Goal: Communication & Community: Answer question/provide support

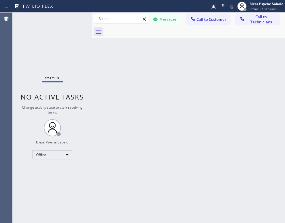
click at [233, 171] on div "Back to Dashboard Change Sender ID Customers Technicians AM [PERSON_NAME] [DATE…" at bounding box center [188, 118] width 193 height 210
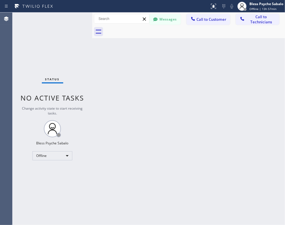
click at [188, 171] on div "Back to Dashboard Change Sender ID Customers Technicians AM [PERSON_NAME] [DATE…" at bounding box center [188, 119] width 193 height 213
drag, startPoint x: 259, startPoint y: 169, endPoint x: 202, endPoint y: 183, distance: 59.8
click at [258, 168] on div "Back to Dashboard Change Sender ID Customers Technicians AM Anthony Matthews 08…" at bounding box center [188, 119] width 193 height 213
click at [194, 102] on div "Back to Dashboard Change Sender ID Customers Technicians AM Anthony Matthews 08…" at bounding box center [188, 119] width 193 height 213
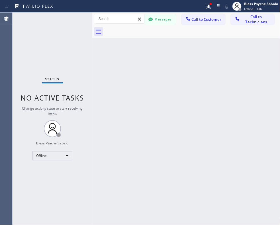
click at [158, 109] on div "Back to Dashboard Change Sender ID Customers Technicians AM [PERSON_NAME] [DATE…" at bounding box center [186, 119] width 188 height 213
click at [207, 13] on div "Messages Call to Customer Call to Technicians Outbound call Location Search loc…" at bounding box center [186, 19] width 188 height 13
click at [207, 11] on button at bounding box center [208, 6] width 13 height 13
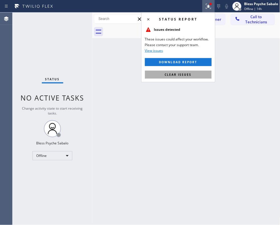
click at [195, 76] on button "Clear issues" at bounding box center [178, 75] width 67 height 8
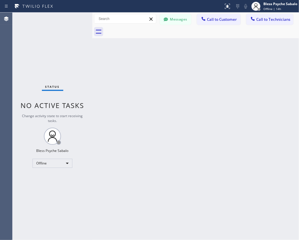
drag, startPoint x: 173, startPoint y: 81, endPoint x: 265, endPoint y: 81, distance: 91.8
click at [190, 81] on div "Back to Dashboard Change Sender ID Customers Technicians AM [PERSON_NAME] [DATE…" at bounding box center [195, 127] width 207 height 228
drag, startPoint x: 97, startPoint y: 59, endPoint x: 260, endPoint y: 100, distance: 168.2
click at [136, 86] on div "Back to Dashboard Change Sender ID Customers Technicians AM [PERSON_NAME] [DATE…" at bounding box center [195, 127] width 207 height 228
drag, startPoint x: 66, startPoint y: 77, endPoint x: 96, endPoint y: 5, distance: 78.4
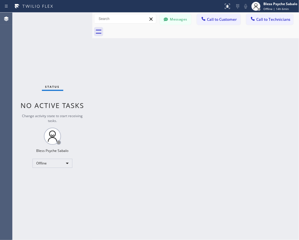
click at [77, 52] on div "Status No active tasks Change activity state to start receiving tasks. Bless Ps…" at bounding box center [53, 127] width 80 height 228
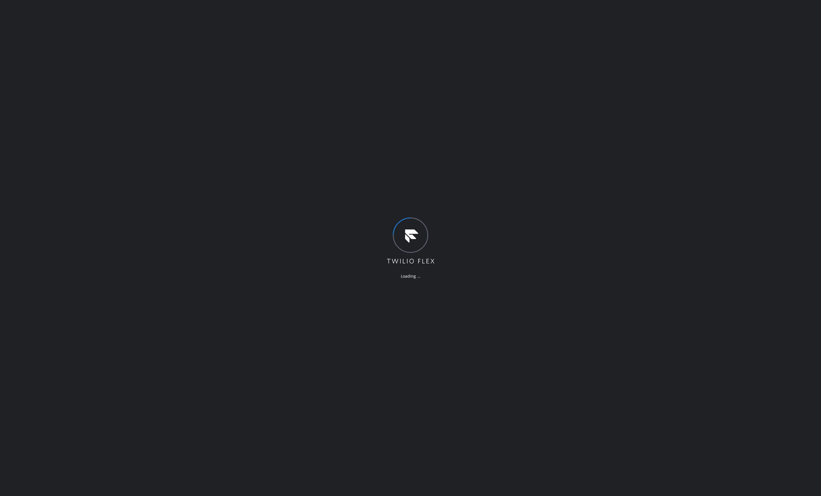
drag, startPoint x: 519, startPoint y: 66, endPoint x: 355, endPoint y: 3, distance: 175.5
click at [299, 66] on div "Loading ..." at bounding box center [410, 248] width 821 height 496
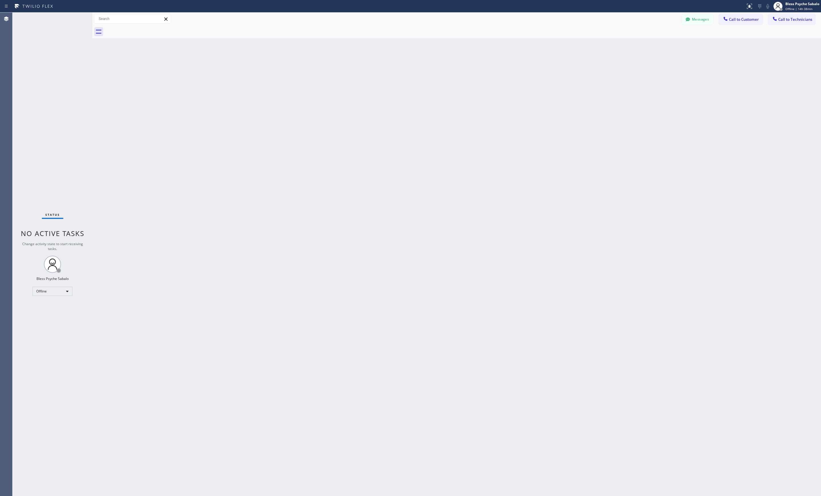
click at [270, 104] on div "Back to Dashboard Change Sender ID Customers Technicians AM Anthony Matthews 08…" at bounding box center [456, 255] width 729 height 484
click at [299, 88] on div "Back to Dashboard Change Sender ID Customers Technicians AM [PERSON_NAME] [DATE…" at bounding box center [456, 255] width 729 height 484
click at [299, 22] on button "Messages" at bounding box center [697, 19] width 31 height 11
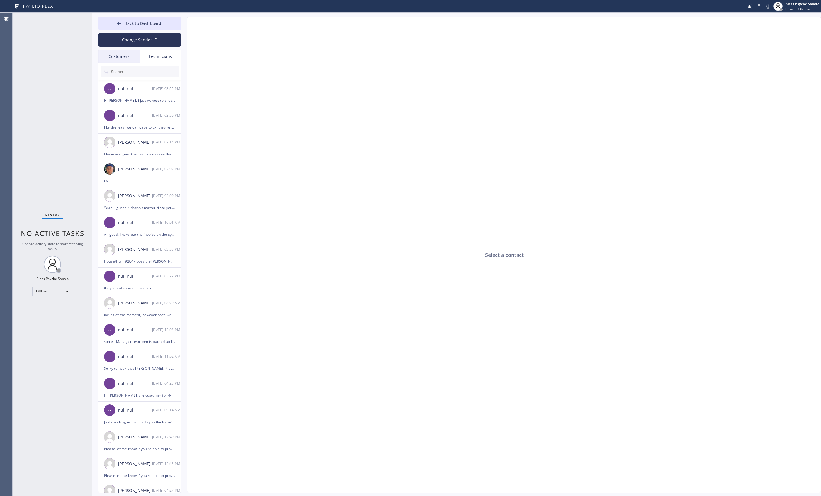
drag, startPoint x: 158, startPoint y: 54, endPoint x: 155, endPoint y: 61, distance: 7.3
click at [159, 56] on div "Technicians" at bounding box center [160, 56] width 41 height 13
click at [131, 74] on input "text" at bounding box center [144, 71] width 68 height 11
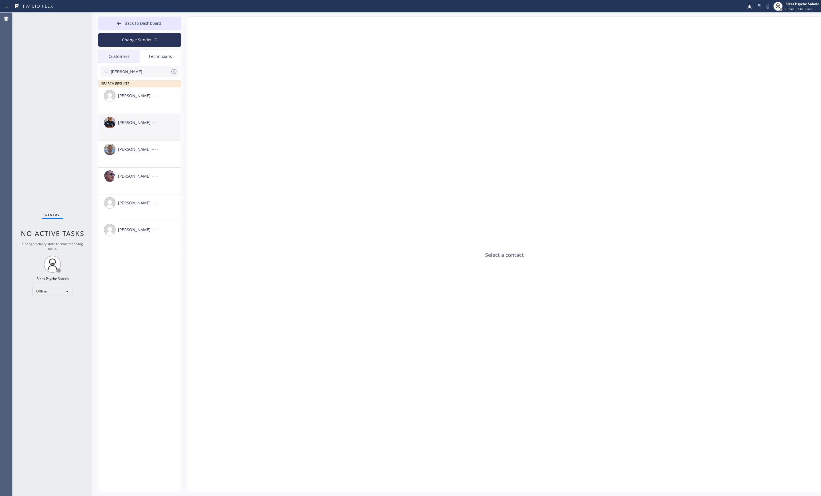
type input "sam"
click at [141, 126] on div "Samuel Contreras" at bounding box center [135, 122] width 34 height 7
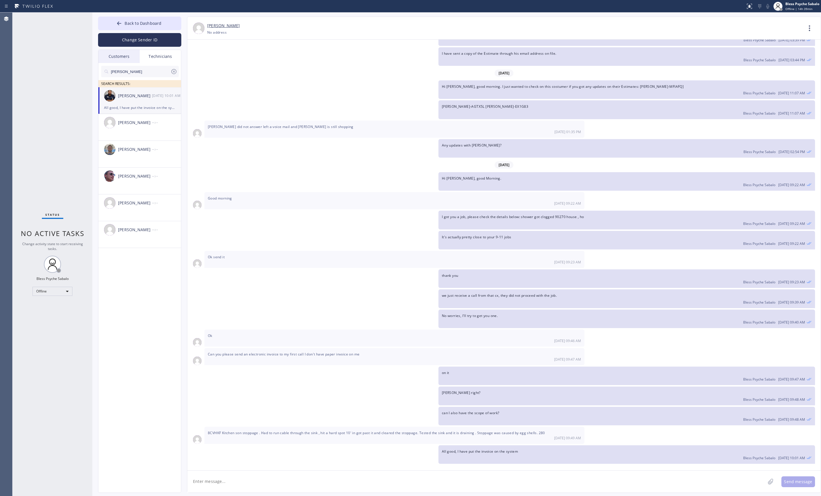
click at [126, 98] on div "Samuel Contreras" at bounding box center [135, 96] width 34 height 7
click at [201, 227] on textarea at bounding box center [476, 482] width 578 height 22
type textarea "Hi Sam Good Morning"
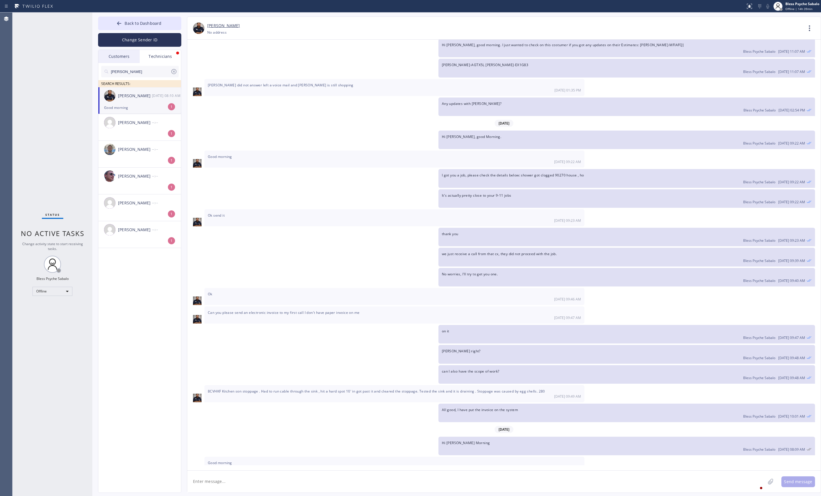
scroll to position [3110, 0]
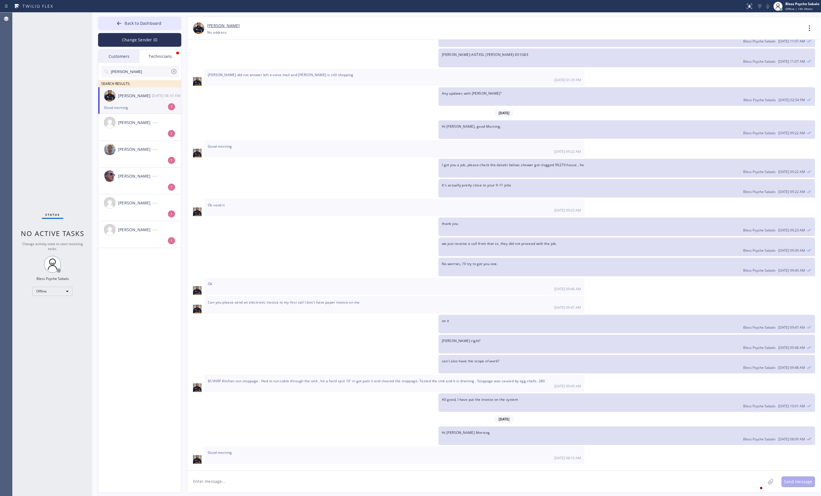
drag, startPoint x: 232, startPoint y: 480, endPoint x: 230, endPoint y: 482, distance: 3.7
click at [230, 227] on textarea at bounding box center [476, 482] width 578 height 22
paste textarea "ondo-HO garbage disposal is not working 11627 Chenault StLos Angeles, CA 90049,…"
type textarea "condo-HO garbage disposal is not working 11627 Chenault StLos Angeles, CA 90049…"
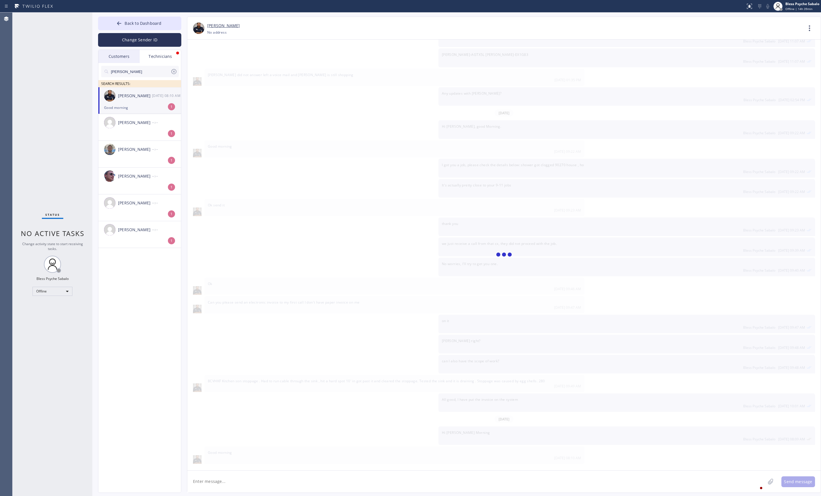
scroll to position [3130, 0]
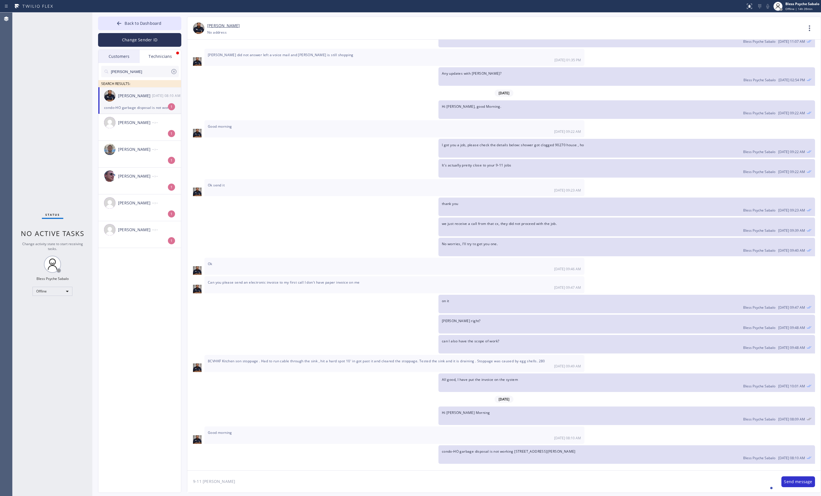
type textarea "9-11 tod"
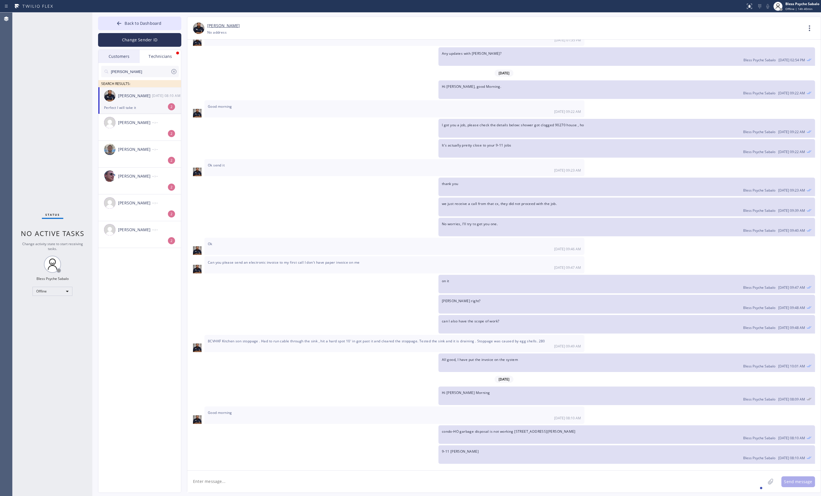
scroll to position [3168, 0]
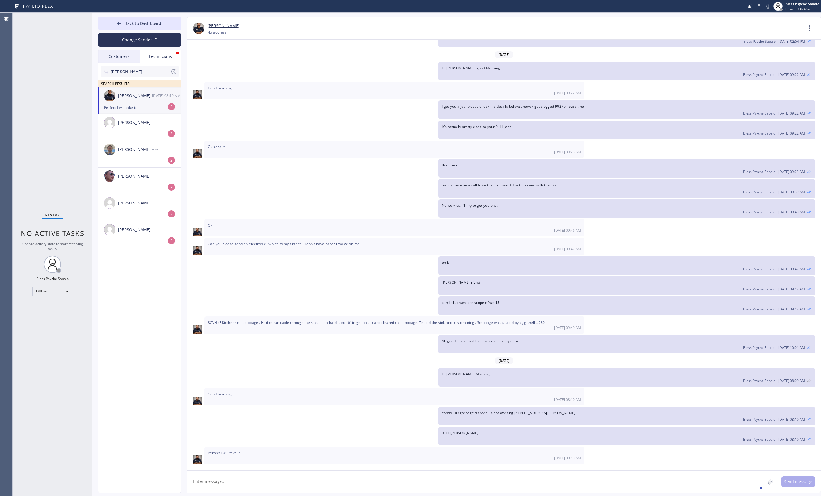
click at [253, 227] on textarea at bounding box center [476, 482] width 578 height 22
type textarea "awesome thank you"
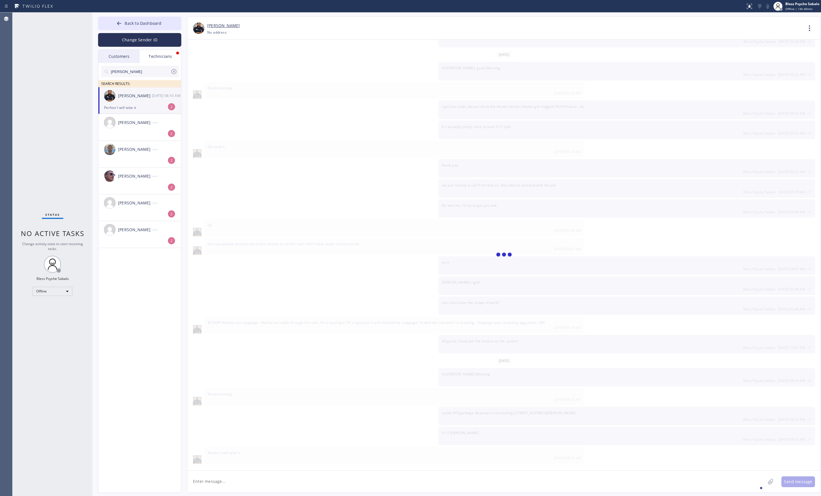
scroll to position [3188, 0]
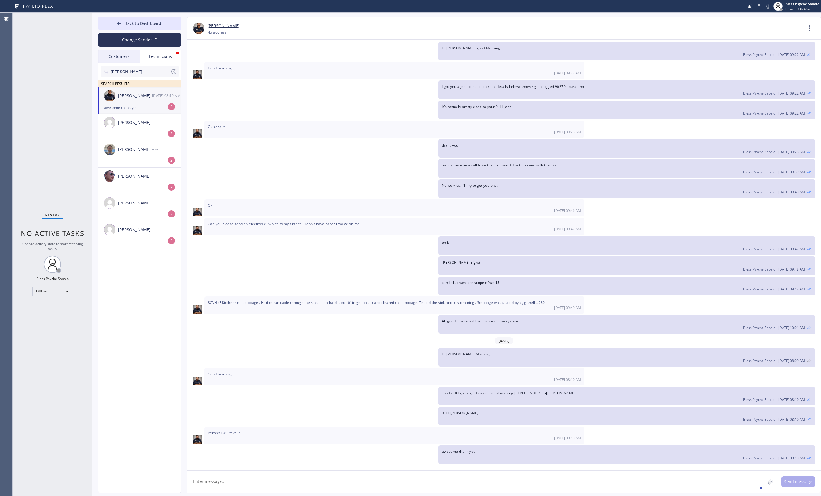
drag, startPoint x: 126, startPoint y: 119, endPoint x: 131, endPoint y: 109, distance: 11.7
click at [127, 117] on div "Sarvar Umirdinov --:--" at bounding box center [139, 122] width 83 height 17
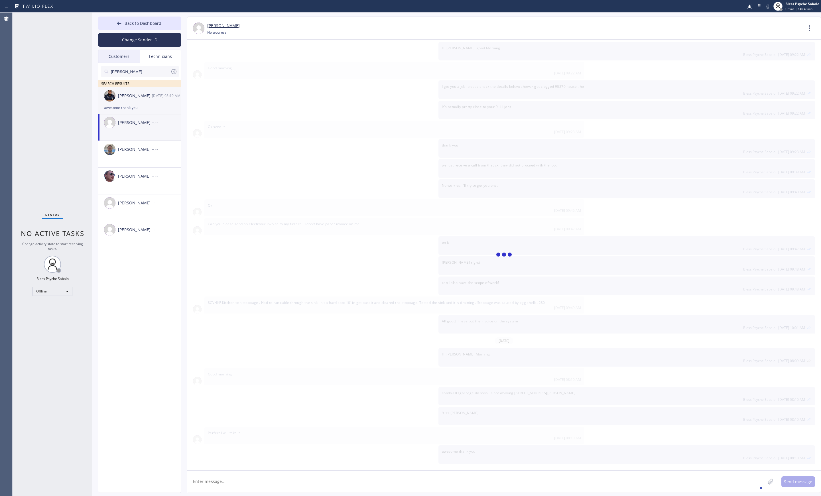
click at [131, 109] on div "awesome thank you" at bounding box center [139, 107] width 71 height 7
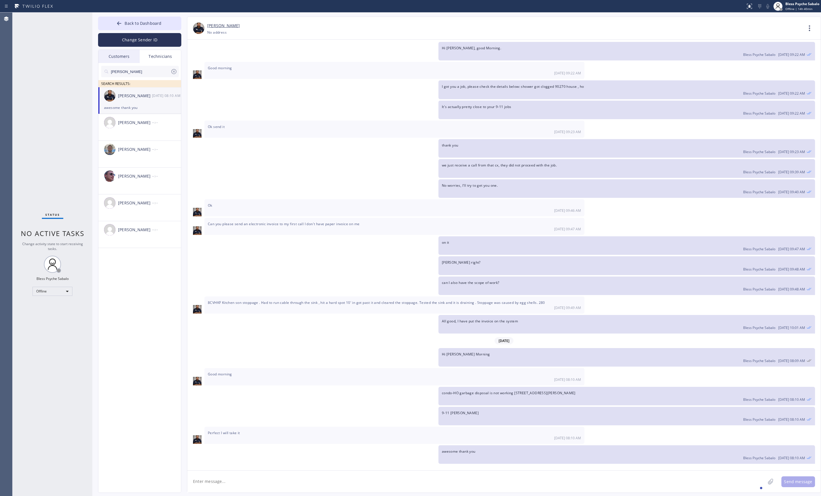
click at [135, 109] on div "awesome thank you" at bounding box center [139, 107] width 71 height 7
click at [236, 227] on textarea at bounding box center [476, 482] width 578 height 22
type textarea "a"
type textarea "s"
type textarea "a"
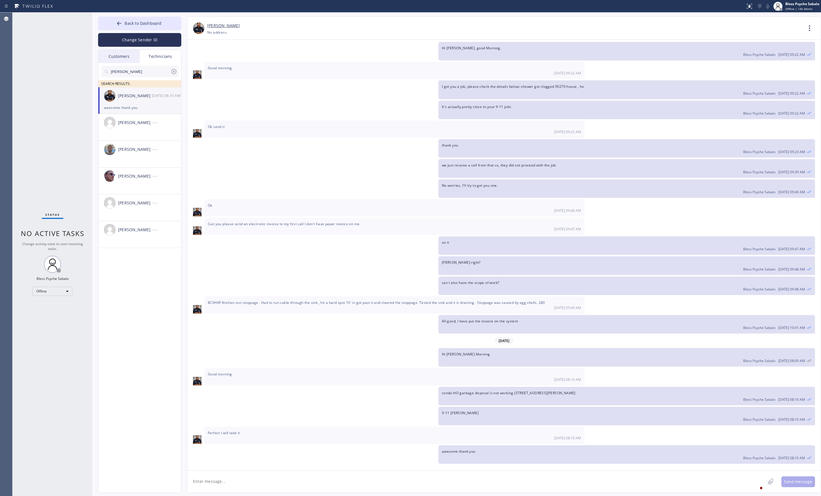
drag, startPoint x: 7, startPoint y: 209, endPoint x: 3, endPoint y: 209, distance: 4.6
click at [7, 209] on div "Agent Desktop" at bounding box center [6, 255] width 12 height 484
click at [256, 227] on textarea at bounding box center [476, 482] width 578 height 22
click at [259, 227] on textarea at bounding box center [476, 482] width 578 height 22
type textarea "all Good"
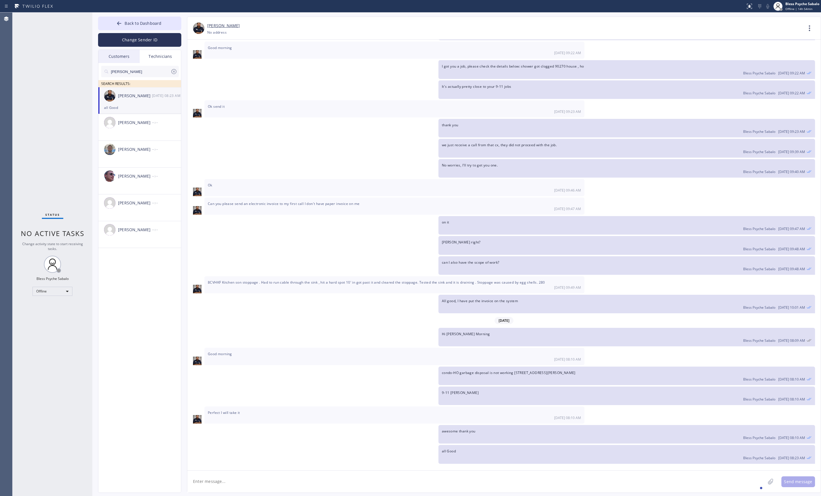
scroll to position [3208, 0]
click at [143, 22] on span "Back to Dashboard" at bounding box center [143, 23] width 37 height 5
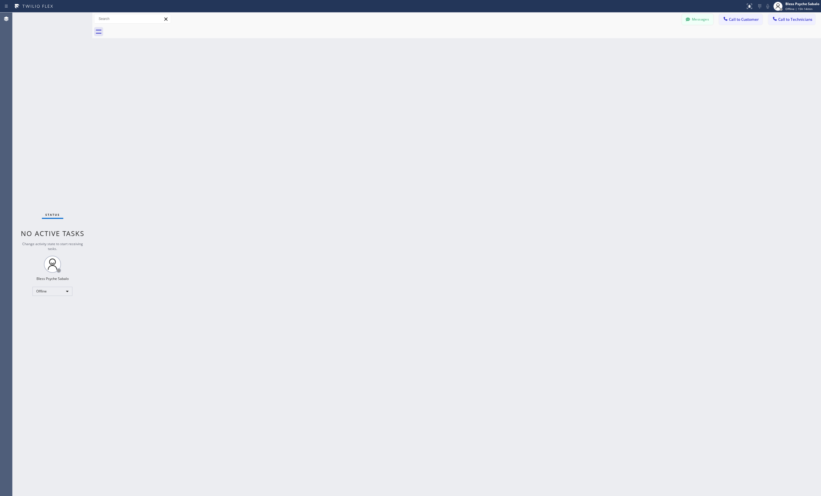
click at [299, 19] on button "Messages" at bounding box center [697, 19] width 31 height 11
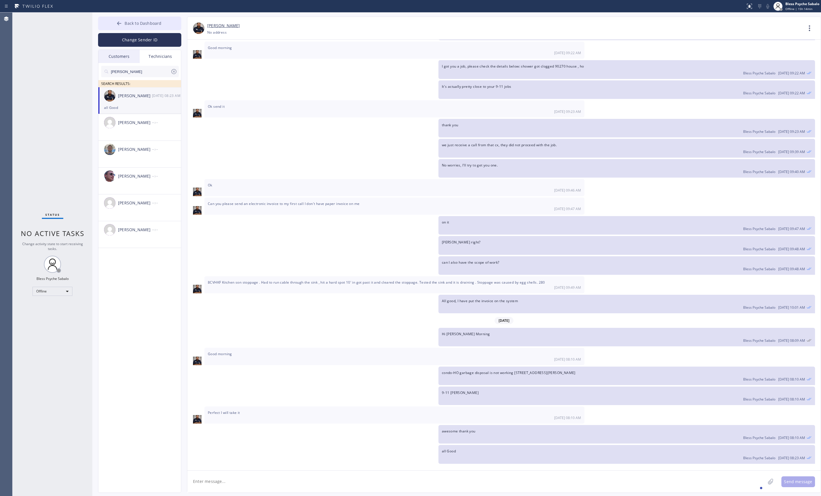
click at [143, 25] on span "Back to Dashboard" at bounding box center [143, 23] width 37 height 5
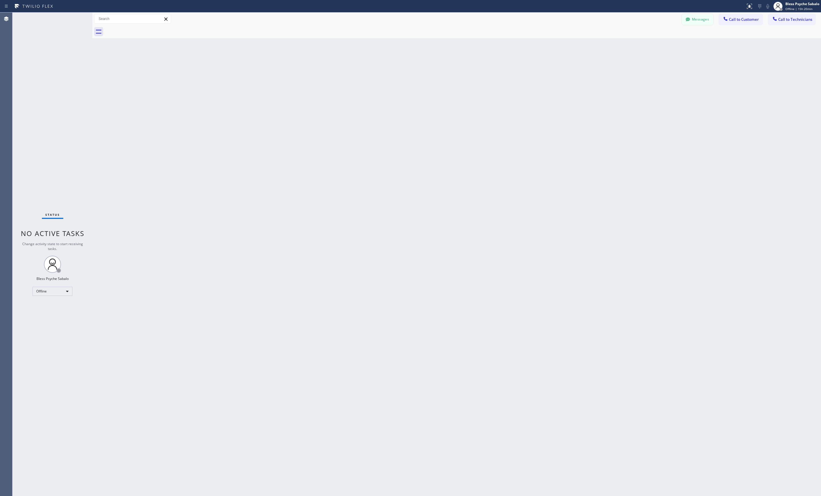
click at [299, 18] on button "Messages" at bounding box center [697, 19] width 31 height 11
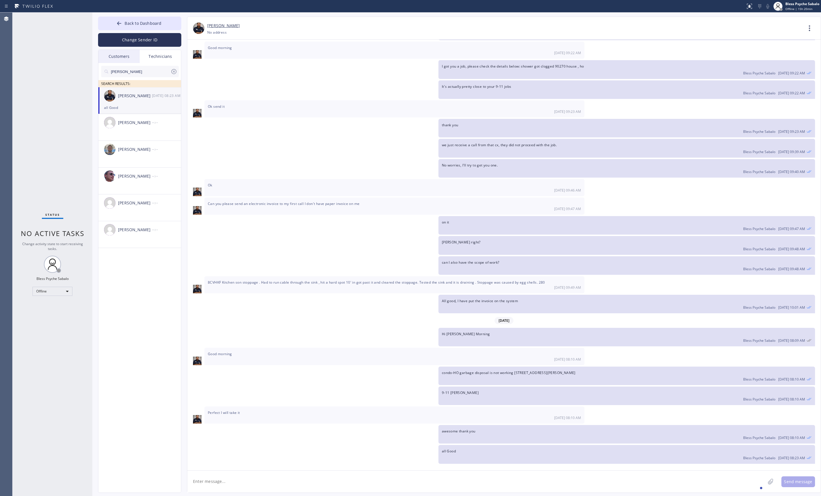
click at [175, 74] on icon at bounding box center [173, 71] width 5 height 5
click at [129, 72] on input "text" at bounding box center [144, 71] width 68 height 11
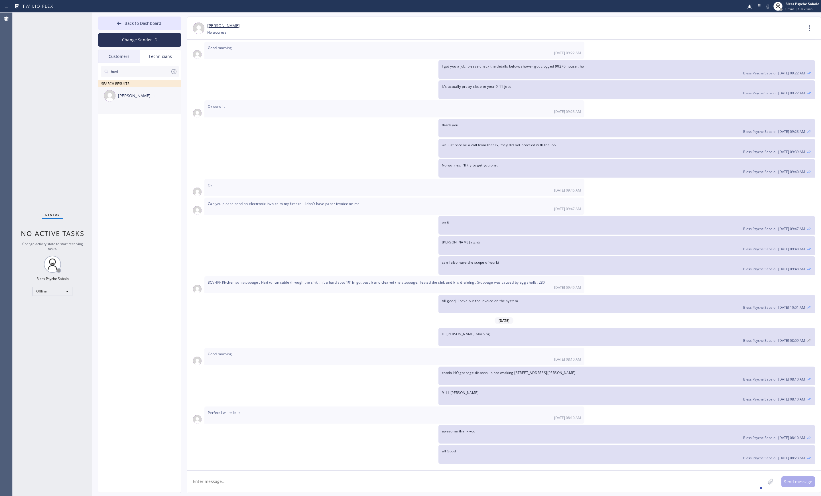
type input "hovi"
click at [136, 98] on div "Hovik Khachaturyan" at bounding box center [135, 96] width 34 height 7
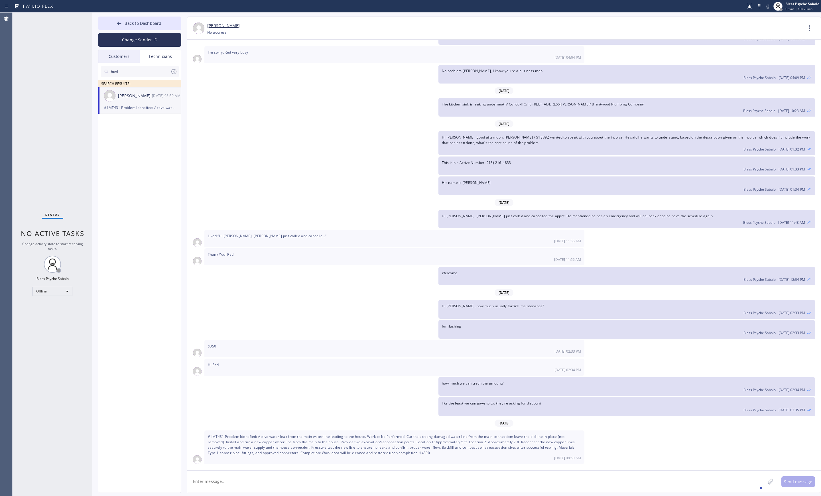
scroll to position [4902, 0]
click at [151, 102] on div "Hovik Khachaturyan 08/22 08:50 AM" at bounding box center [139, 95] width 83 height 17
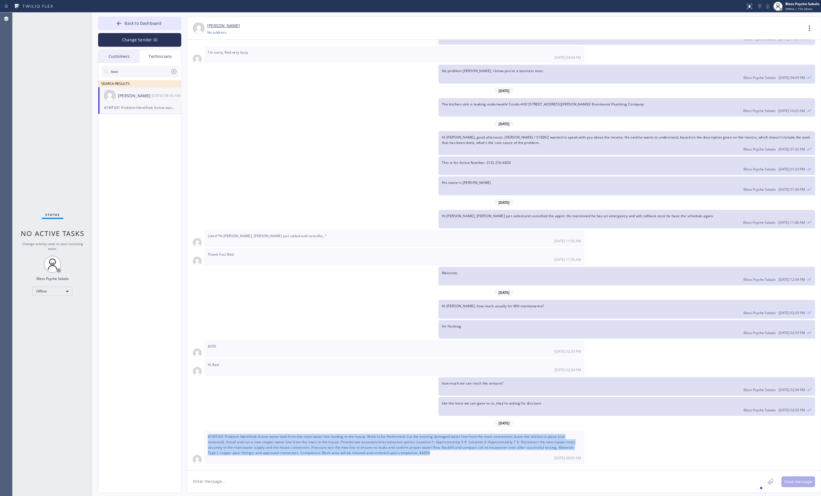
scroll to position [4902, 0]
drag, startPoint x: 206, startPoint y: 433, endPoint x: 404, endPoint y: 463, distance: 200.5
click at [299, 227] on div "06/09/2025 Hi Horvick, My name is Red, and I’m with your new dispatch team. Wou…" at bounding box center [504, 253] width 634 height 426
copy span "#1MT431 Problem Identified: Active water leak from the main water line leading …"
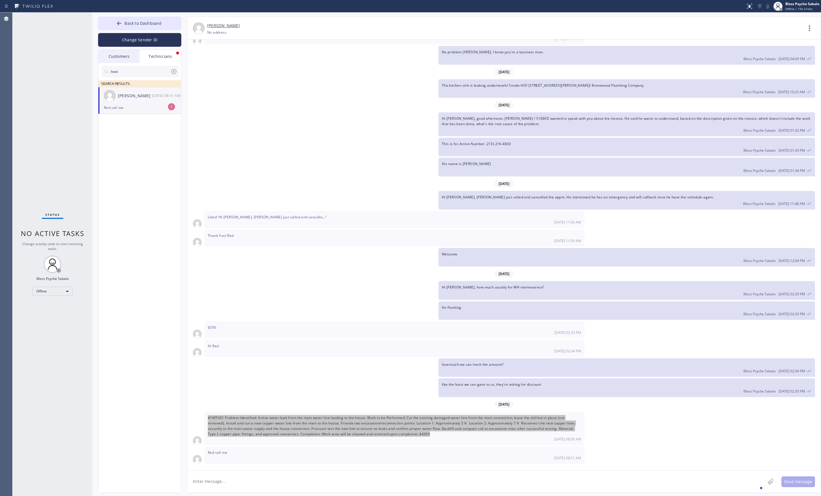
scroll to position [4921, 0]
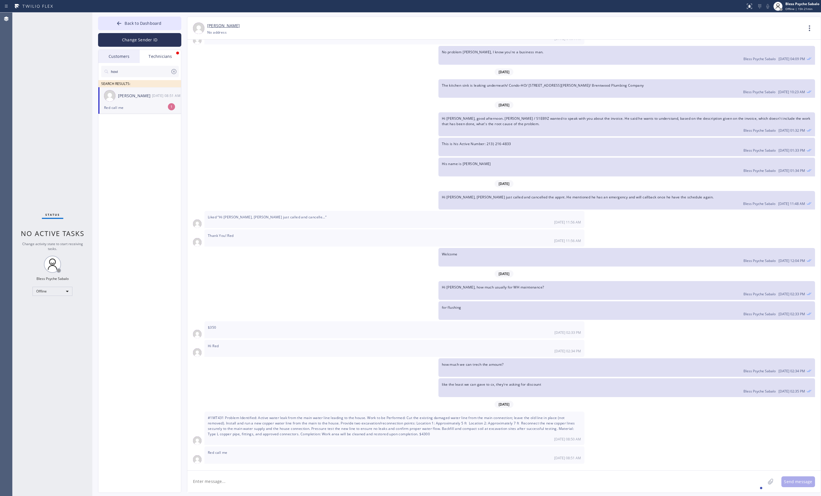
click at [147, 96] on div "Hovik Khachaturyan" at bounding box center [135, 96] width 34 height 7
click at [175, 71] on icon at bounding box center [174, 71] width 7 height 7
click at [135, 71] on input "text" at bounding box center [144, 71] width 68 height 11
type input "sam"
click at [136, 125] on div "Samuel Contreras" at bounding box center [135, 122] width 34 height 7
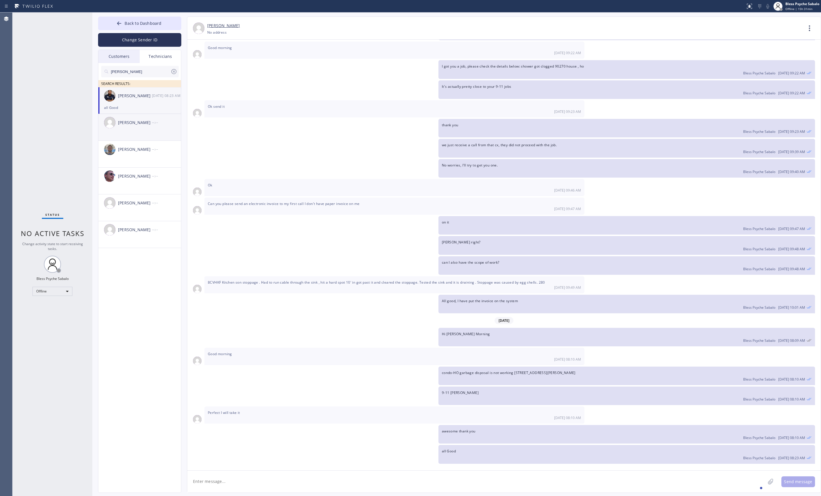
scroll to position [3209, 0]
click at [240, 227] on textarea at bounding box center [476, 482] width 578 height 22
type textarea "Hi Sam i got you another job for today please check"
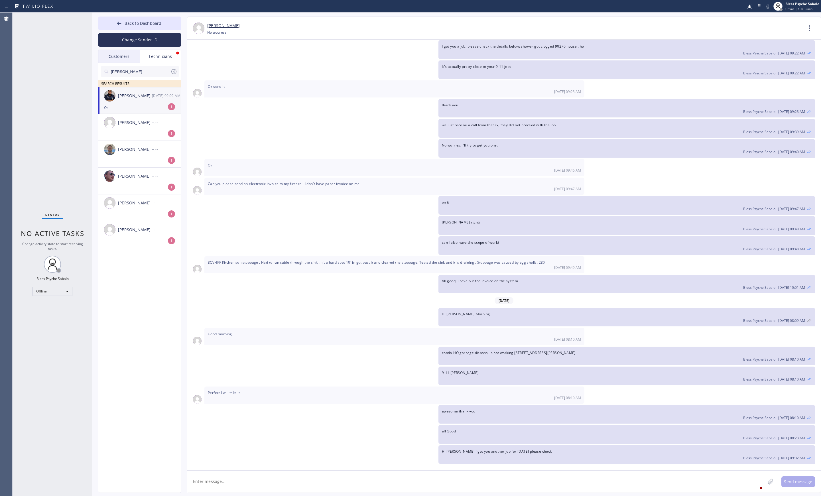
scroll to position [3247, 0]
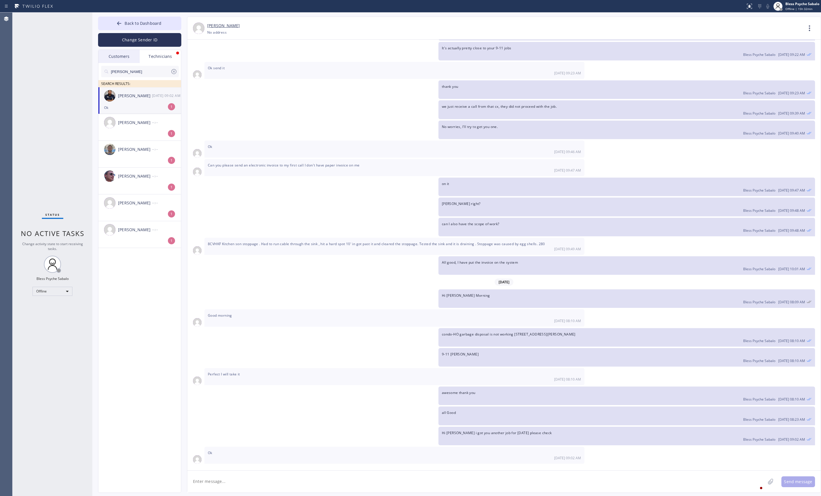
click at [231, 227] on textarea at bounding box center [476, 482] width 578 height 22
paste textarea "verhead heater is leaking gas , cx wants to get plumber out for today cx will c…"
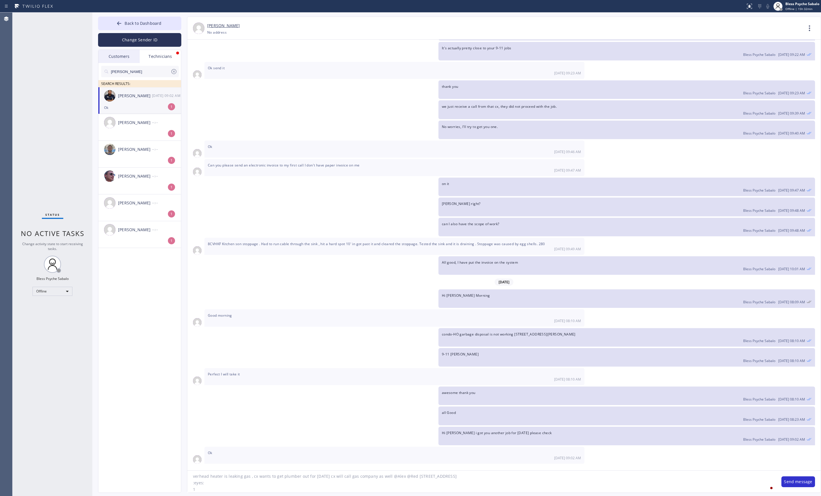
click at [218, 227] on textarea "verhead heater is leaking gas , cx wants to get plumber out for today cx will c…" at bounding box center [481, 482] width 589 height 22
paste textarea "overhead heater is leaking gas , cx wants to get plumber out for today cx will …"
drag, startPoint x: 412, startPoint y: 477, endPoint x: 410, endPoint y: 472, distance: 5.0
click at [299, 227] on textarea "verhead heater is leaking gas , cx wants to get plumber out for today cx will c…" at bounding box center [481, 482] width 589 height 22
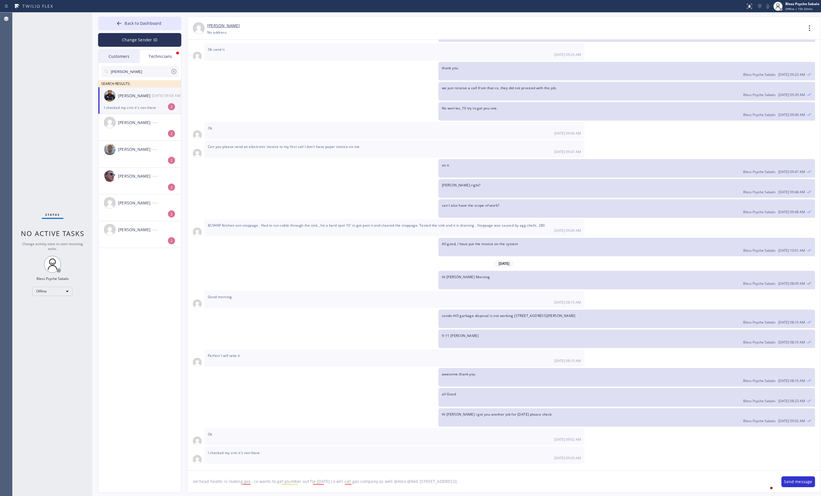
drag, startPoint x: 410, startPoint y: 478, endPoint x: 386, endPoint y: 482, distance: 24.2
click at [299, 227] on textarea "verhead heater is leaking gas , cx wants to get plumber out for today cx will c…" at bounding box center [481, 482] width 589 height 22
type textarea "verhead heater is leaking gas , cx wants to get plumber out for today cx will c…"
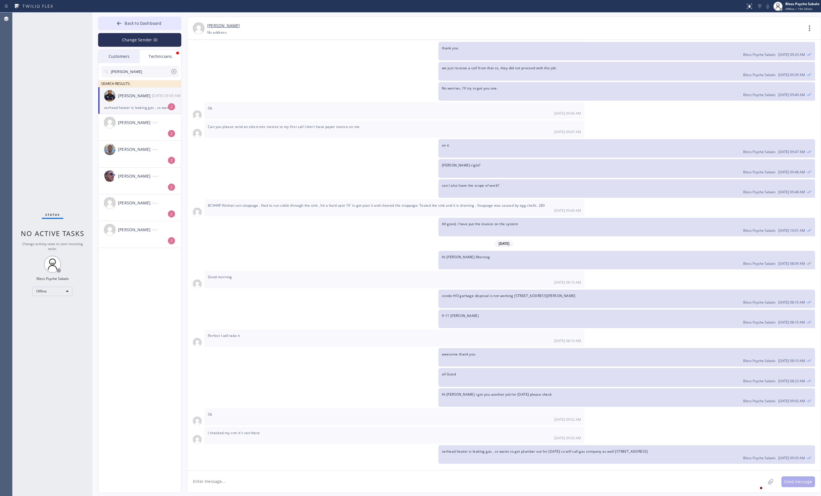
click at [139, 100] on div "Samuel Contreras 08/22 09:03 AM" at bounding box center [139, 95] width 83 height 17
click at [299, 227] on span "awesome thank you" at bounding box center [459, 354] width 34 height 5
click at [299, 227] on textarea at bounding box center [476, 482] width 578 height 22
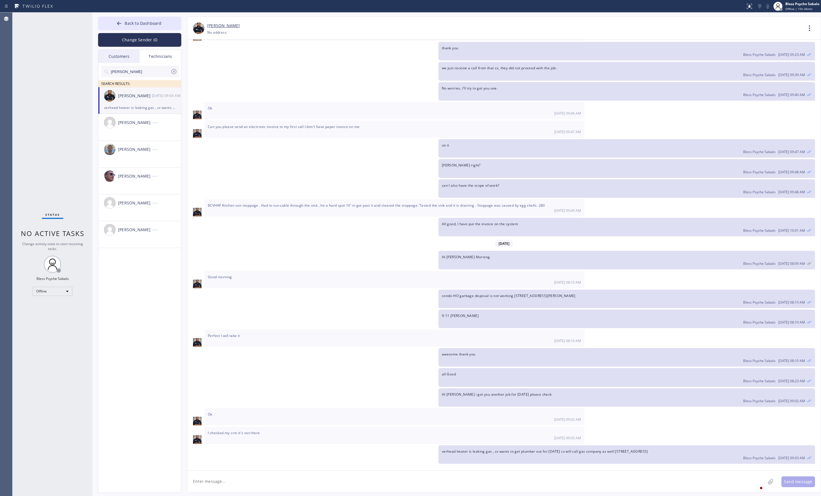
click at [299, 227] on textarea at bounding box center [476, 482] width 578 height 22
type textarea "chacking"
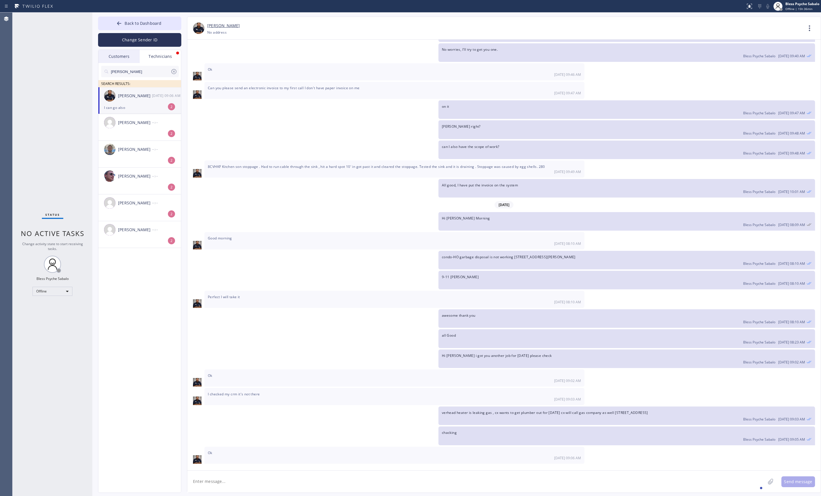
scroll to position [3343, 0]
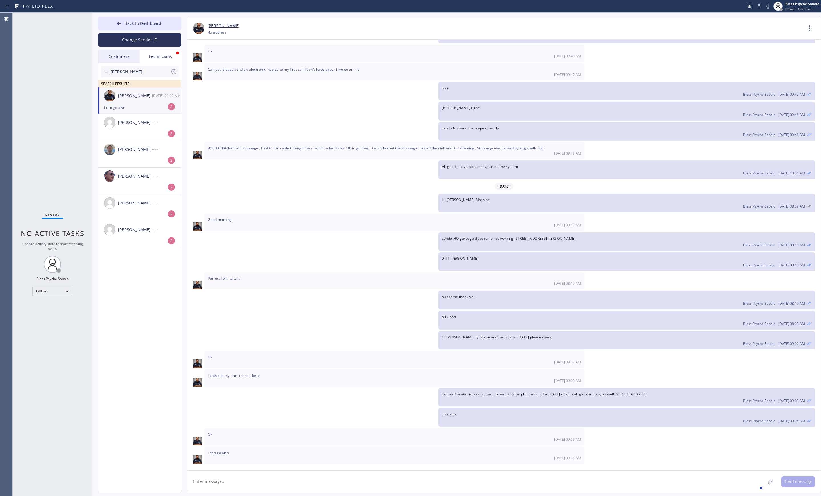
click at [157, 99] on div "08/22 09:06 AM" at bounding box center [167, 95] width 30 height 7
click at [273, 227] on textarea at bounding box center [476, 482] width 578 height 22
type textarea "Cab you resfesh?"
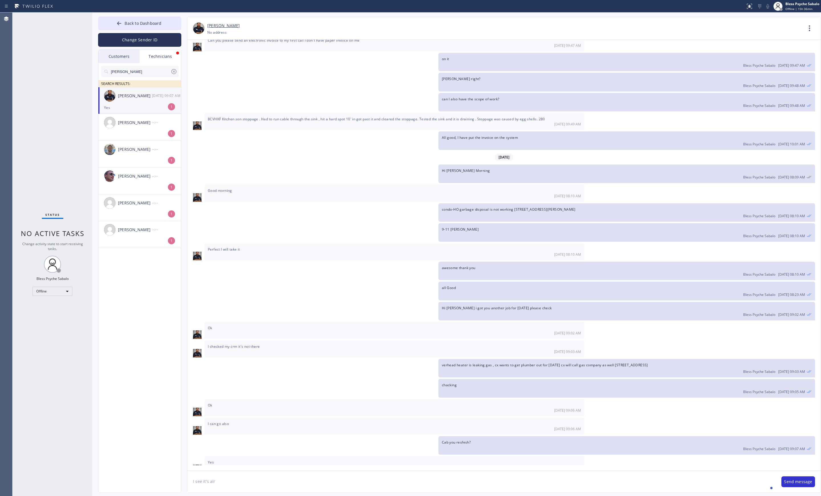
scroll to position [3382, 0]
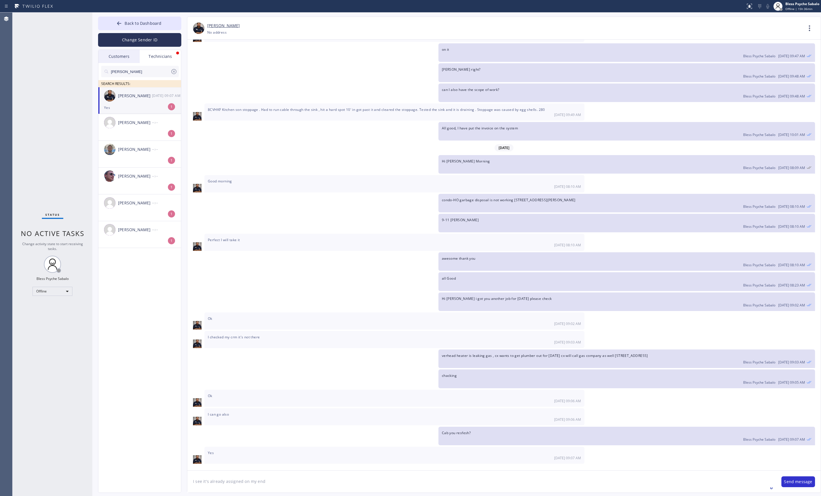
paste textarea "Camila Cardonatto"
type textarea "I see it's already assigned on my end Camila Cardonatto"
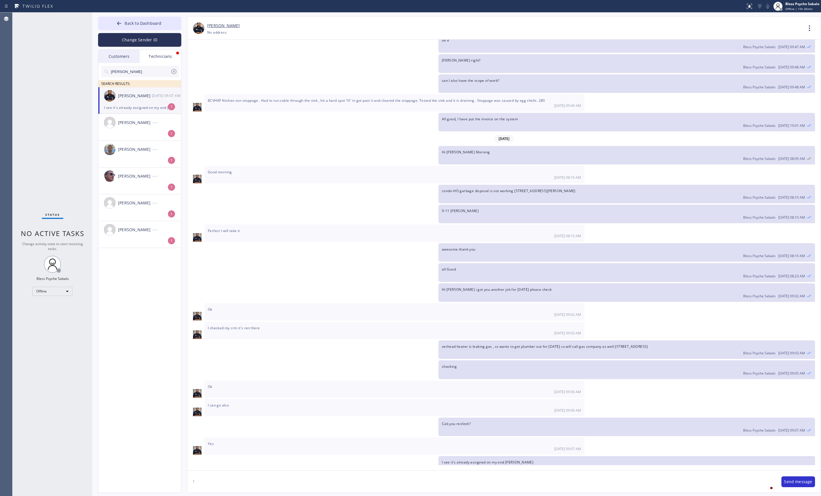
scroll to position [3402, 0]
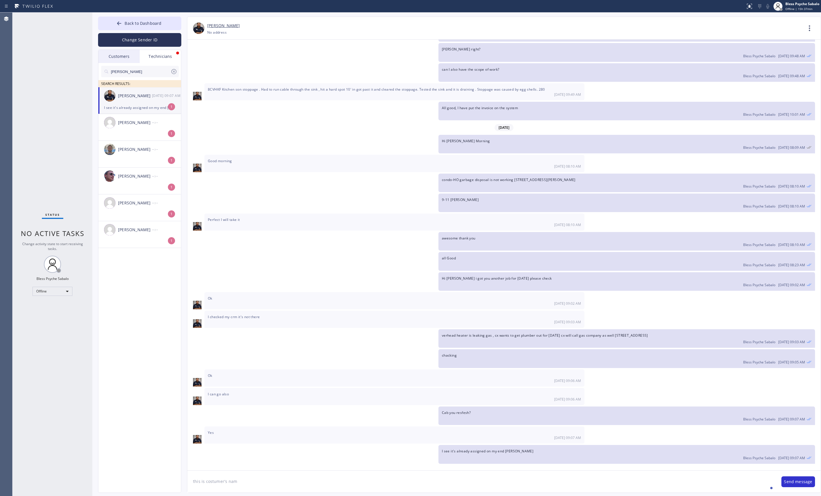
type textarea "this is costumer's name"
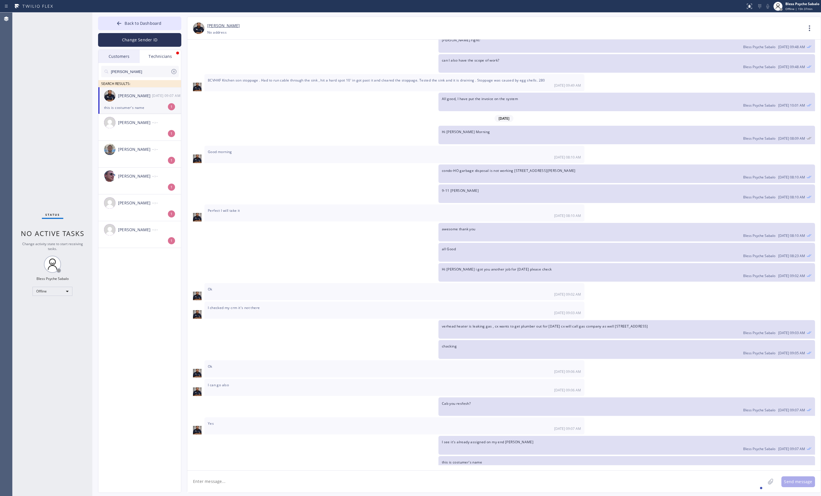
scroll to position [3422, 0]
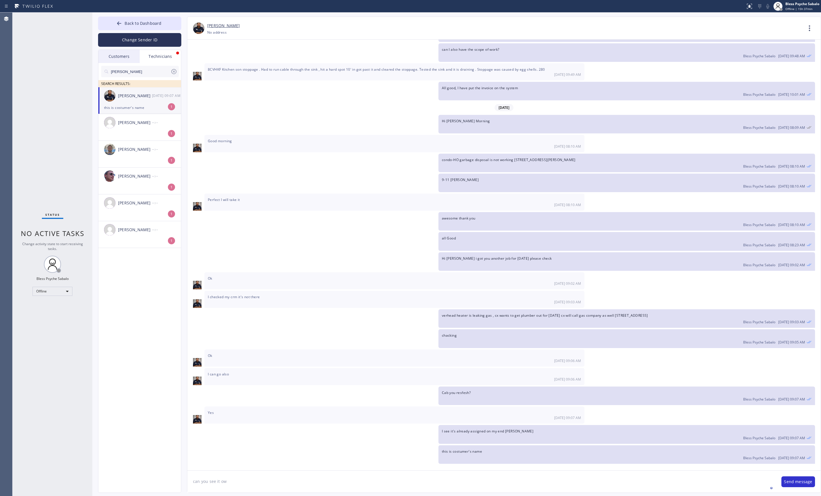
type textarea "can you see it ow?"
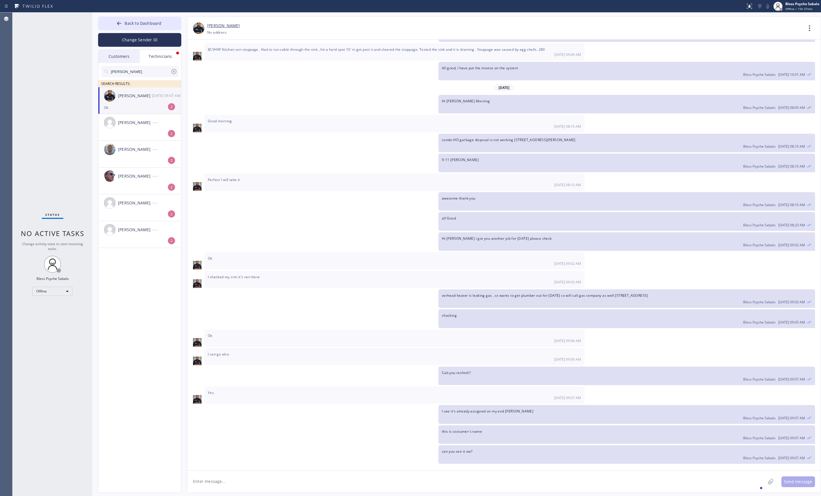
scroll to position [3461, 0]
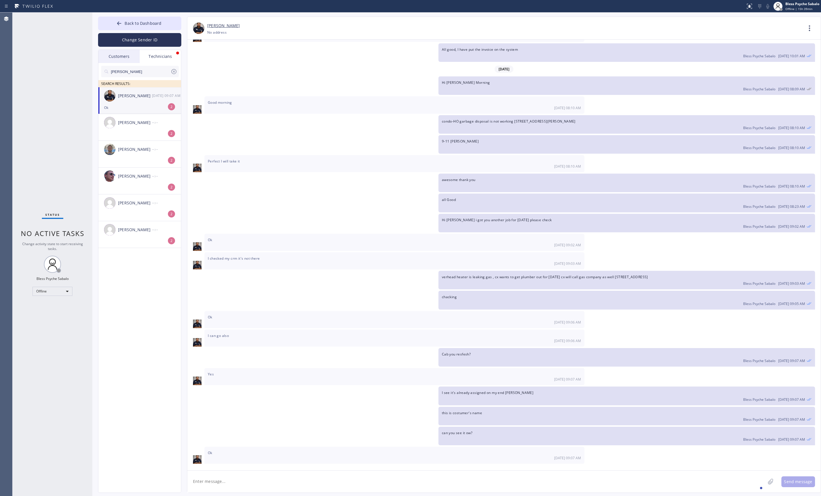
click at [163, 57] on div "Technicians" at bounding box center [160, 56] width 41 height 13
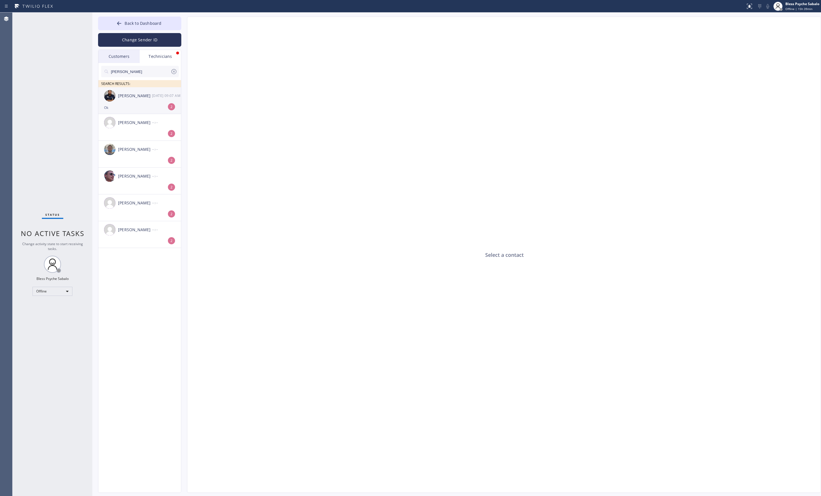
click at [149, 104] on div "Samuel Contreras 08/22 09:07 AM" at bounding box center [139, 95] width 83 height 17
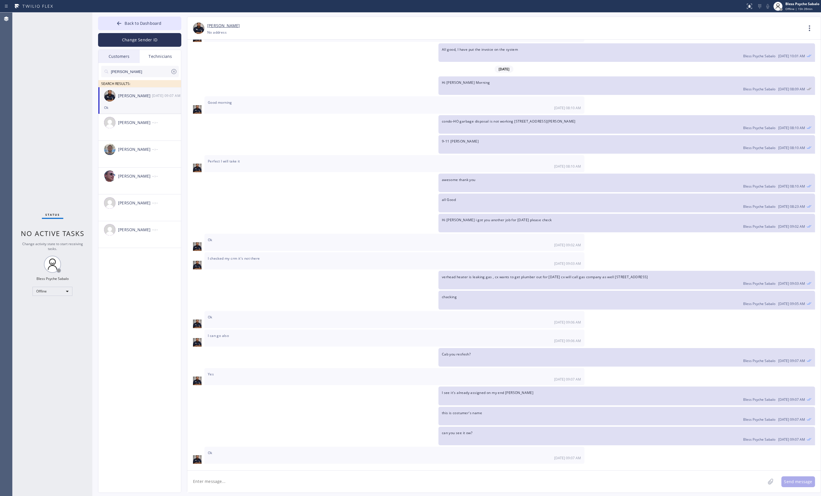
click at [160, 54] on div "Technicians" at bounding box center [160, 56] width 41 height 13
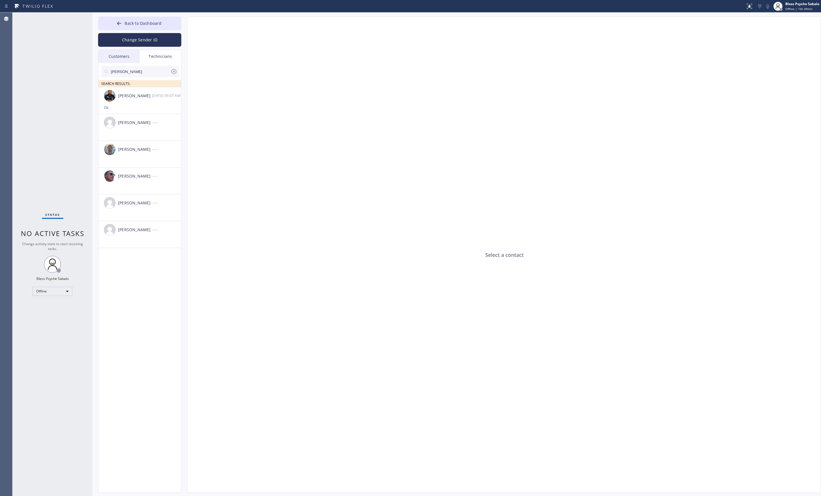
click at [141, 74] on input "sam" at bounding box center [140, 71] width 60 height 11
type input "s"
type input "Nick"
click at [142, 100] on div "Nikolai Suvorov --:--" at bounding box center [139, 95] width 83 height 17
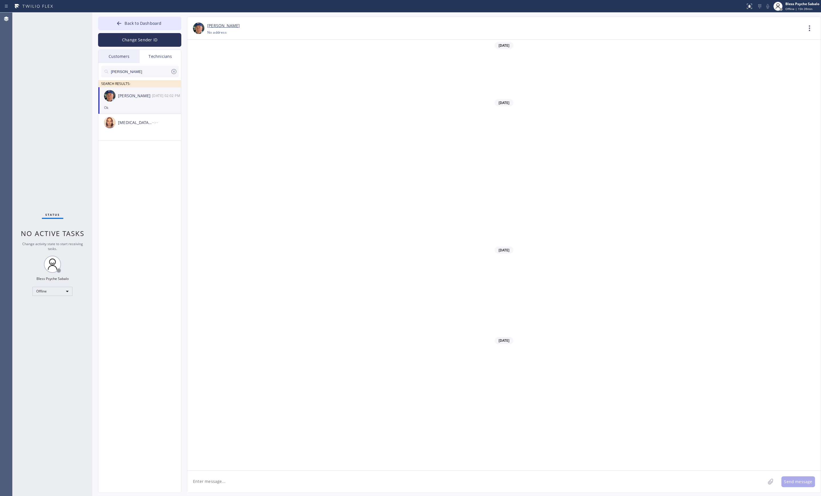
scroll to position [4633, 0]
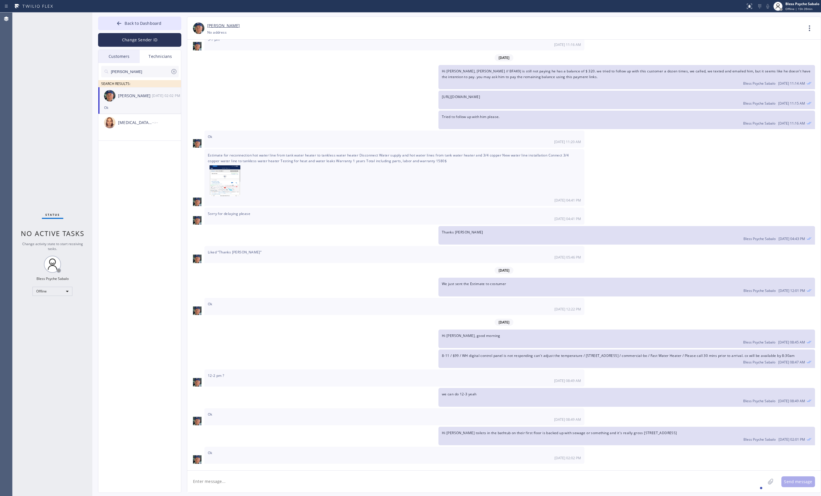
click at [250, 227] on textarea at bounding box center [476, 482] width 578 height 22
type textarea "hi [PERSON_NAME] morning"
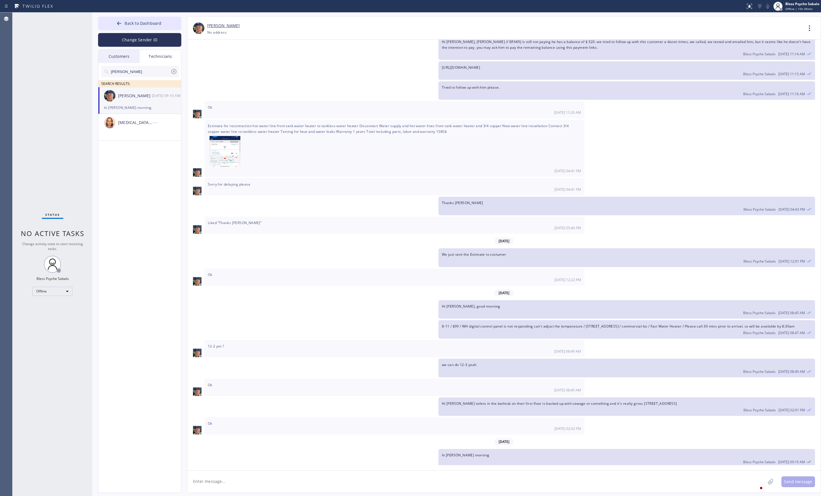
scroll to position [4666, 0]
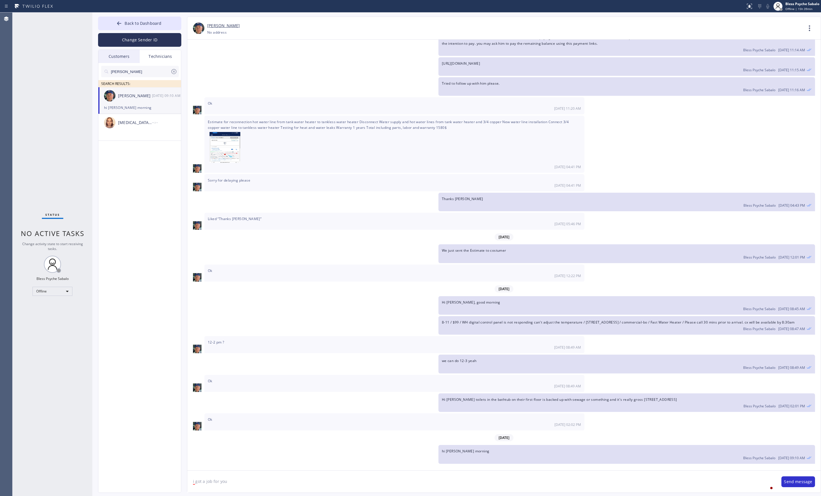
type textarea "i got a job for you"
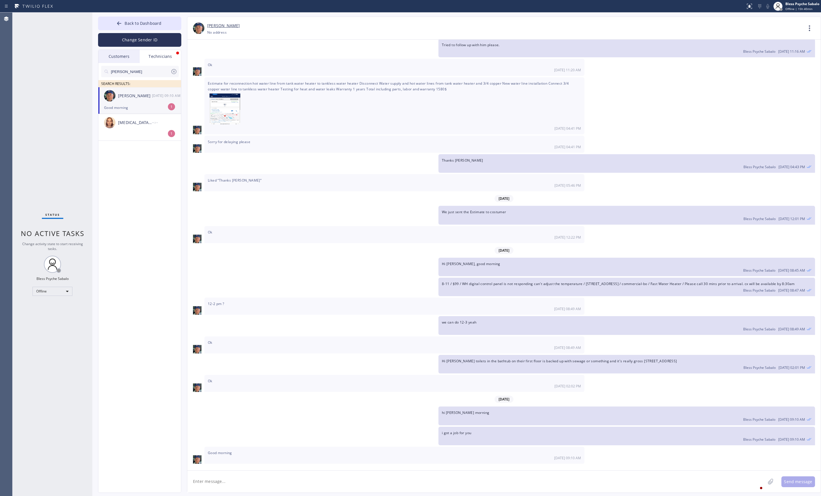
scroll to position [4705, 0]
drag, startPoint x: 141, startPoint y: 90, endPoint x: 142, endPoint y: 106, distance: 16.8
click at [141, 90] on div "Nikolai Suvorov 08/22 09:10 AM" at bounding box center [139, 95] width 83 height 17
click at [141, 130] on div "Nikita Belousov --:--" at bounding box center [139, 122] width 83 height 17
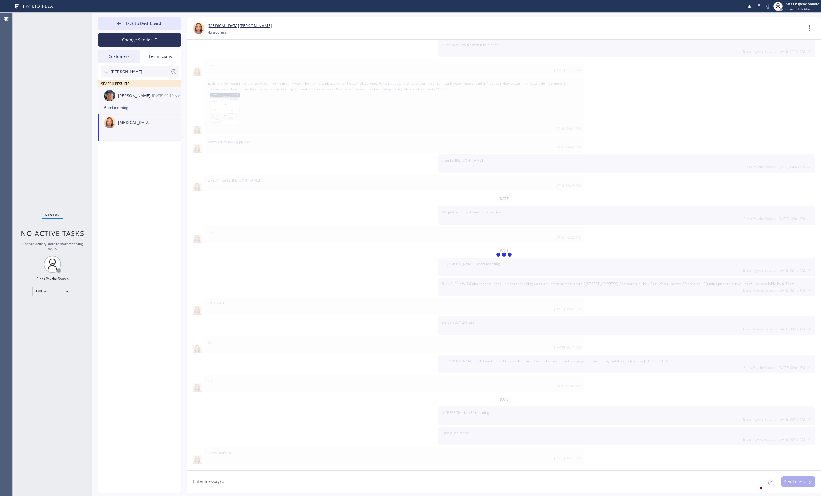
click at [155, 106] on div "Good morning" at bounding box center [139, 107] width 71 height 7
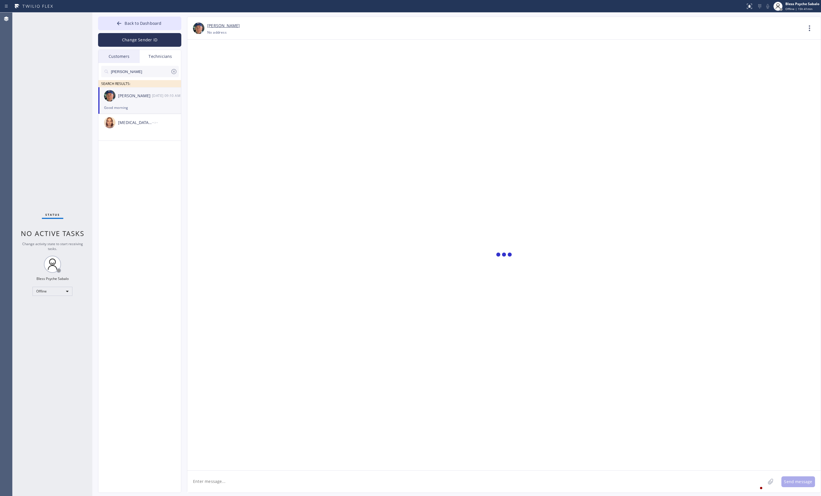
click at [166, 64] on div "Nick SEARCH RESULTS:" at bounding box center [139, 75] width 83 height 24
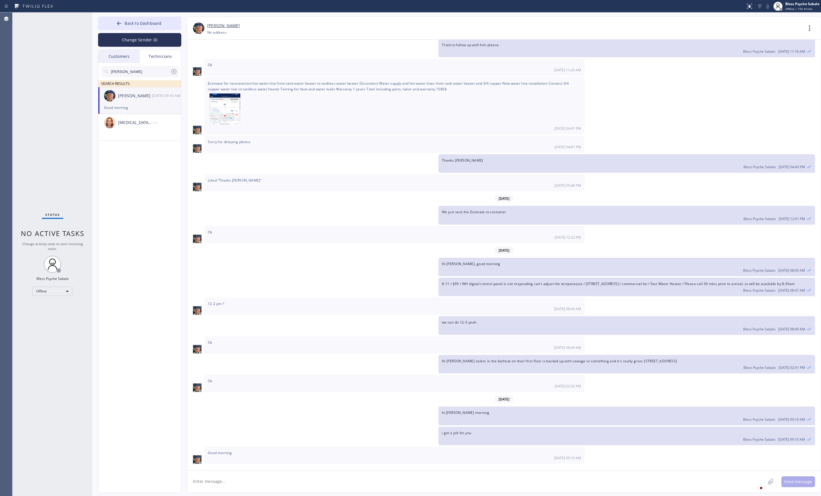
click at [130, 59] on div "Customers" at bounding box center [118, 56] width 41 height 13
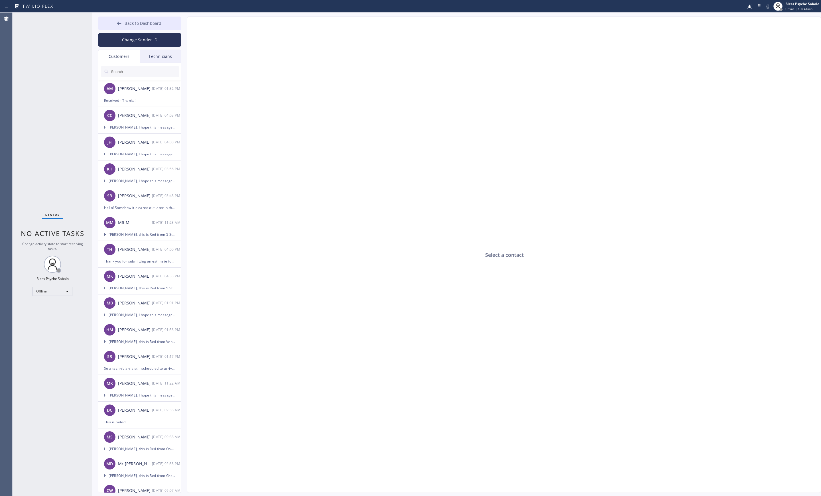
click at [162, 27] on button "Back to Dashboard" at bounding box center [139, 24] width 83 height 14
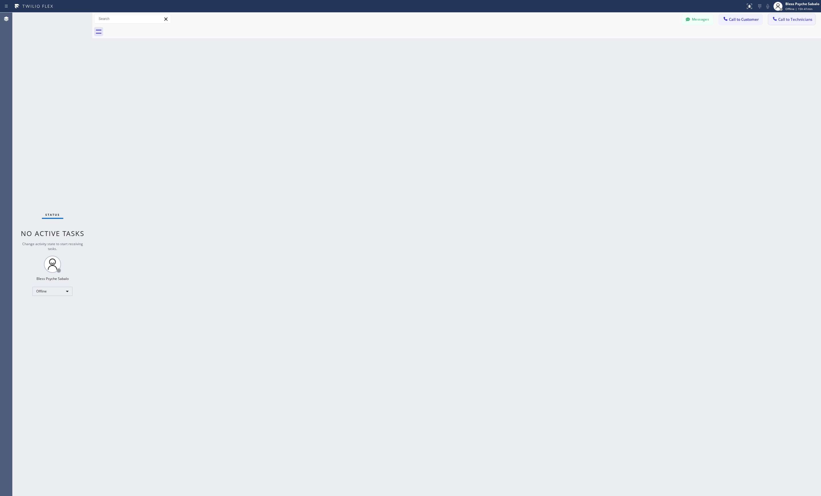
click at [299, 20] on span "Call to Technicians" at bounding box center [795, 19] width 34 height 5
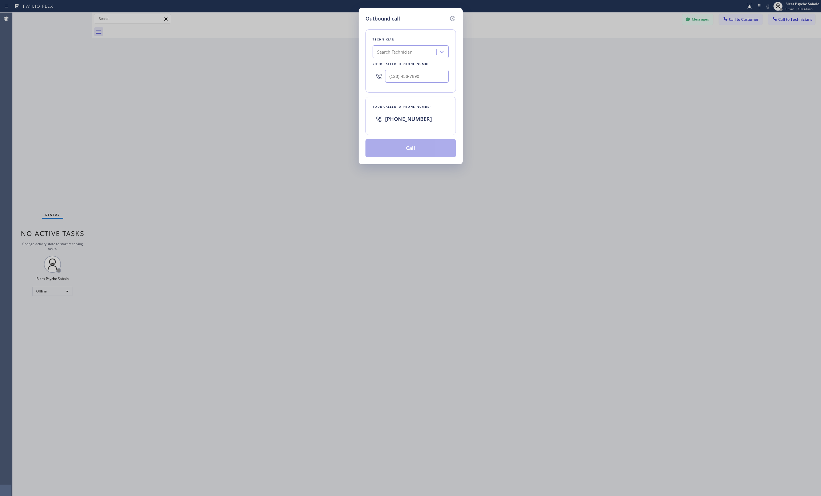
click at [299, 53] on div "Search Technician" at bounding box center [405, 52] width 62 height 10
type input "hovik"
click at [299, 58] on div "hovik" at bounding box center [411, 51] width 76 height 13
click at [299, 54] on div "Search Technician" at bounding box center [405, 52] width 62 height 10
click at [299, 61] on div "Hovik Khachaturyan" at bounding box center [411, 64] width 76 height 10
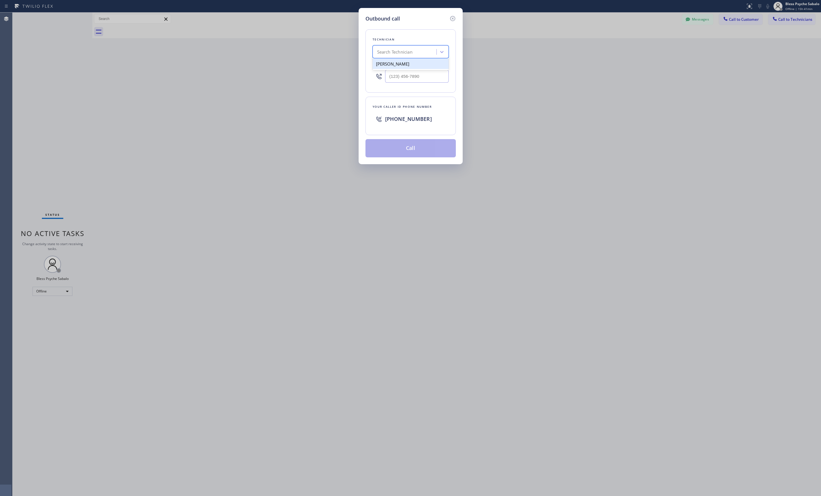
type input "[PHONE_NUMBER]"
click at [299, 150] on button "Call" at bounding box center [411, 148] width 90 height 18
click at [299, 40] on div "Outbound call Technician Hovik Khachaturyan Your caller id phone number (818) 9…" at bounding box center [410, 248] width 821 height 496
click at [299, 16] on icon at bounding box center [452, 18] width 7 height 7
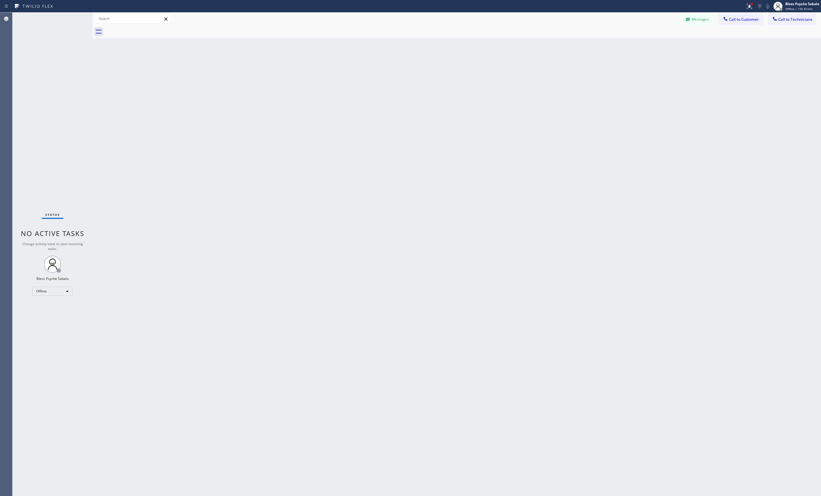
click at [299, 160] on div "Back to Dashboard Change Sender ID Customers Technicians AM [PERSON_NAME] [DATE…" at bounding box center [456, 255] width 729 height 484
click at [49, 227] on div "Offline" at bounding box center [53, 291] width 40 height 9
drag, startPoint x: 50, startPoint y: 311, endPoint x: 59, endPoint y: 301, distance: 13.7
click at [50, 227] on li "Unavailable" at bounding box center [52, 313] width 38 height 7
click at [131, 227] on div "Back to Dashboard Change Sender ID Customers Technicians AM [PERSON_NAME] [DATE…" at bounding box center [456, 255] width 729 height 484
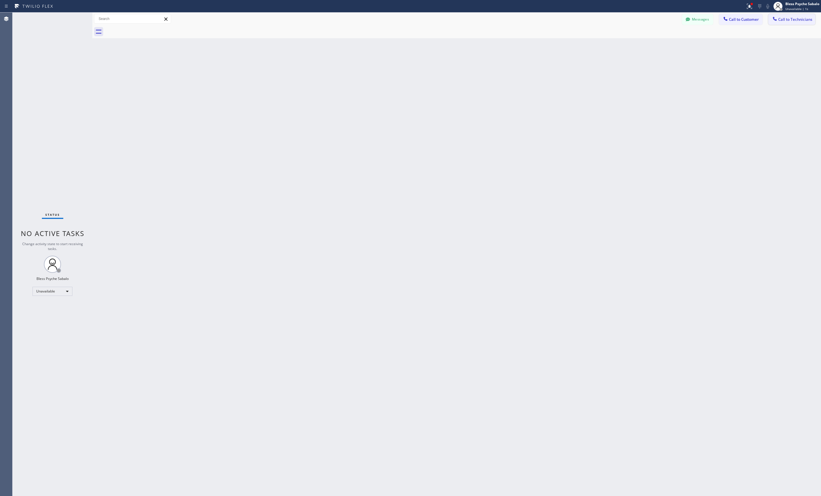
click at [299, 25] on button "Call to Technicians" at bounding box center [791, 19] width 47 height 11
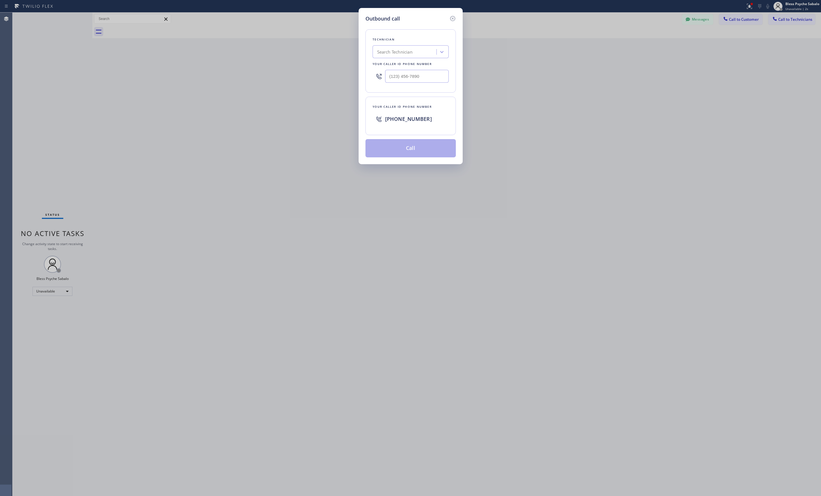
click at [299, 55] on div "Search Technician" at bounding box center [405, 52] width 62 height 10
type input "hovik"
click at [299, 68] on div "Hovik Khachaturyan" at bounding box center [411, 64] width 76 height 10
type input "[PHONE_NUMBER]"
click at [299, 143] on button "Call" at bounding box center [411, 148] width 90 height 18
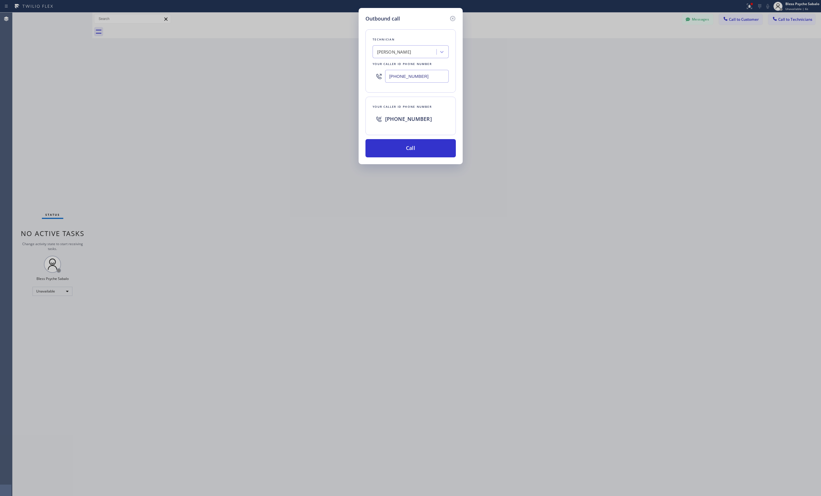
click at [298, 139] on div "Outbound call Technician Hovik Khachaturyan Your caller id phone number (818) 9…" at bounding box center [410, 248] width 821 height 496
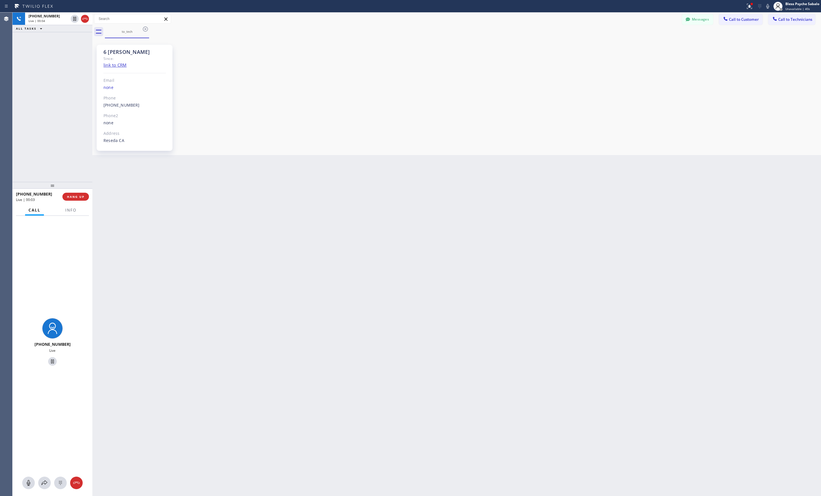
drag, startPoint x: 364, startPoint y: 129, endPoint x: 191, endPoint y: 95, distance: 176.5
click at [299, 128] on div "6 LA Hovik Since: link to CRM Email none Phone (818) 966-9606 Outbound call Tec…" at bounding box center [457, 97] width 726 height 114
click at [81, 199] on button "HANG UP" at bounding box center [75, 197] width 27 height 8
click at [101, 194] on div "Back to Dashboard Change Sender ID Customers Technicians AM [PERSON_NAME] [DATE…" at bounding box center [456, 255] width 729 height 484
click at [80, 194] on button "COMPLETE" at bounding box center [74, 197] width 29 height 8
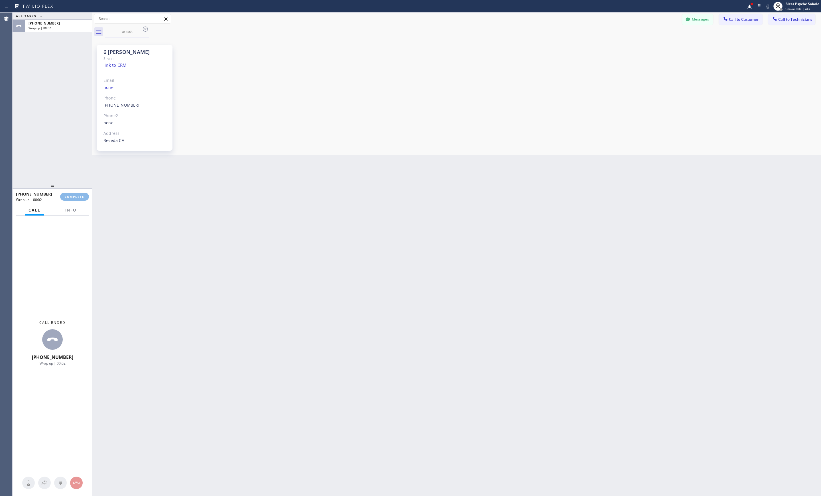
click at [188, 191] on div "Back to Dashboard Change Sender ID Customers Technicians AM [PERSON_NAME] [DATE…" at bounding box center [456, 255] width 729 height 484
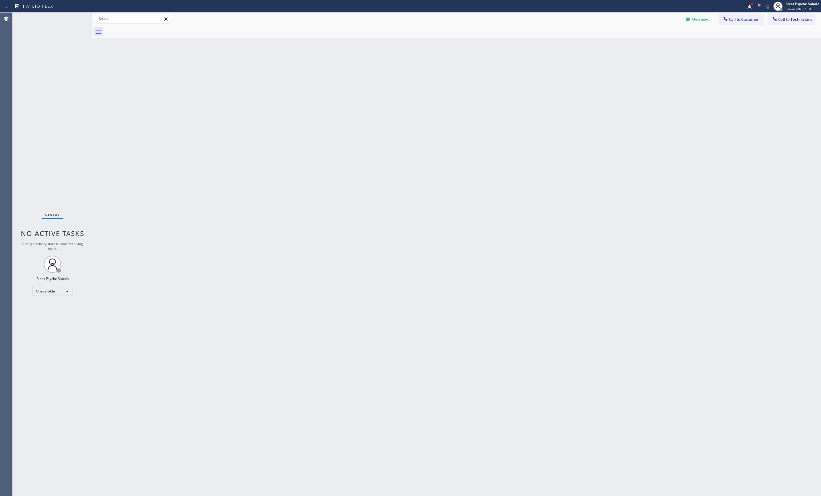
click at [168, 227] on div "Back to Dashboard Change Sender ID Customers Technicians AM [PERSON_NAME] [DATE…" at bounding box center [456, 255] width 729 height 484
click at [299, 46] on div "Back to Dashboard Change Sender ID Customers Technicians AM [PERSON_NAME] [DATE…" at bounding box center [456, 255] width 729 height 484
click at [299, 68] on div "Back to Dashboard Change Sender ID Customers Technicians AM [PERSON_NAME] [DATE…" at bounding box center [456, 255] width 729 height 484
drag, startPoint x: 390, startPoint y: 79, endPoint x: 489, endPoint y: 57, distance: 100.7
click at [299, 76] on div "Back to Dashboard Change Sender ID Customers Technicians AM [PERSON_NAME] [DATE…" at bounding box center [456, 255] width 729 height 484
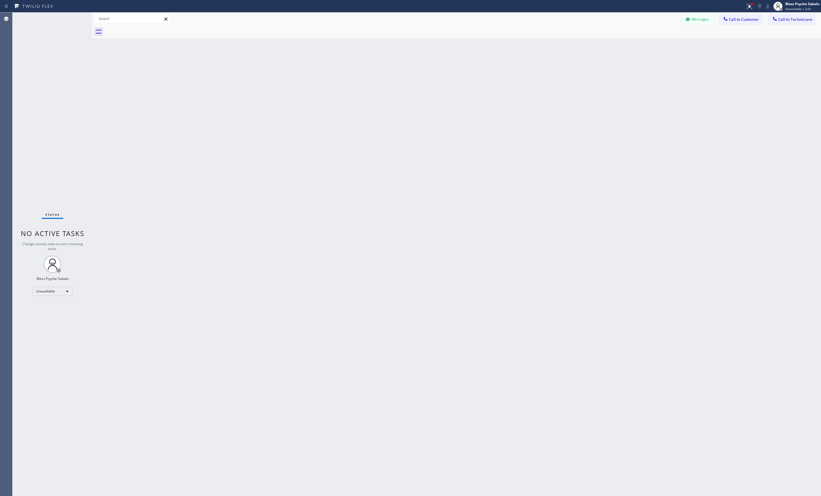
click at [299, 25] on div at bounding box center [463, 31] width 716 height 13
drag, startPoint x: 255, startPoint y: 141, endPoint x: 443, endPoint y: 121, distance: 189.0
click at [264, 138] on div "Back to Dashboard Change Sender ID Customers Technicians AM [PERSON_NAME] [DATE…" at bounding box center [456, 255] width 729 height 484
click at [299, 22] on button "Call to Technicians" at bounding box center [791, 19] width 47 height 11
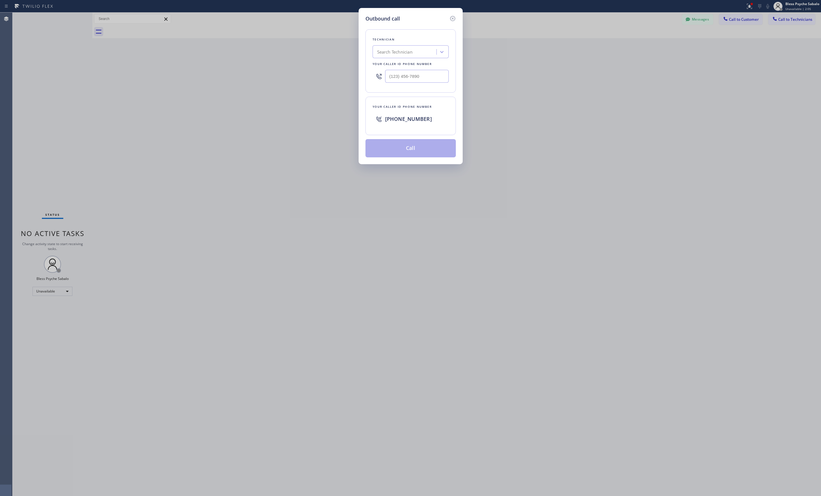
click at [299, 58] on div "Search Technician" at bounding box center [411, 51] width 76 height 13
click at [299, 52] on div "Search Technician" at bounding box center [405, 52] width 62 height 10
type input "hovik"
click at [299, 67] on div "Hovik Khachaturyan" at bounding box center [411, 64] width 76 height 10
type input "[PHONE_NUMBER]"
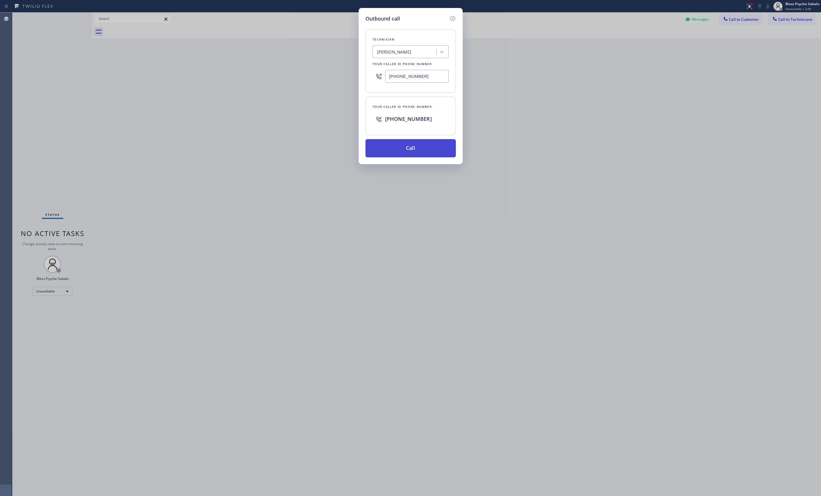
click at [299, 153] on button "Call" at bounding box center [411, 148] width 90 height 18
drag, startPoint x: 525, startPoint y: 181, endPoint x: 362, endPoint y: 127, distance: 171.8
click at [299, 176] on div "Outbound call Technician Hovik Khachaturyan Your caller id phone number (818) 9…" at bounding box center [410, 248] width 821 height 496
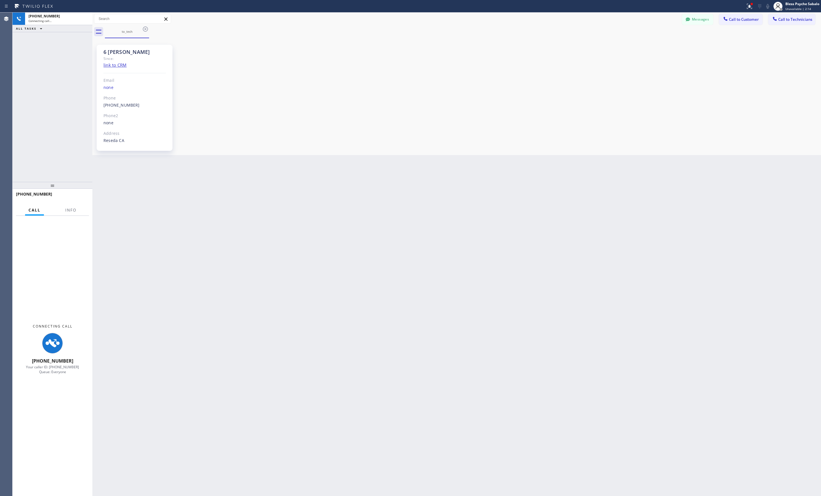
scroll to position [4921, 0]
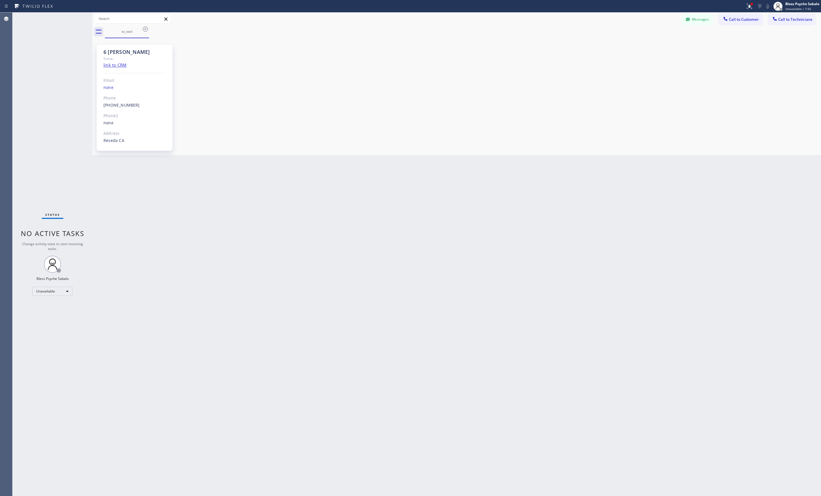
drag, startPoint x: 233, startPoint y: 207, endPoint x: 448, endPoint y: 127, distance: 229.6
click at [254, 200] on div "Back to Dashboard Change Sender ID Customers Technicians AM [PERSON_NAME] [DATE…" at bounding box center [456, 255] width 729 height 484
click at [147, 28] on icon at bounding box center [145, 29] width 7 height 7
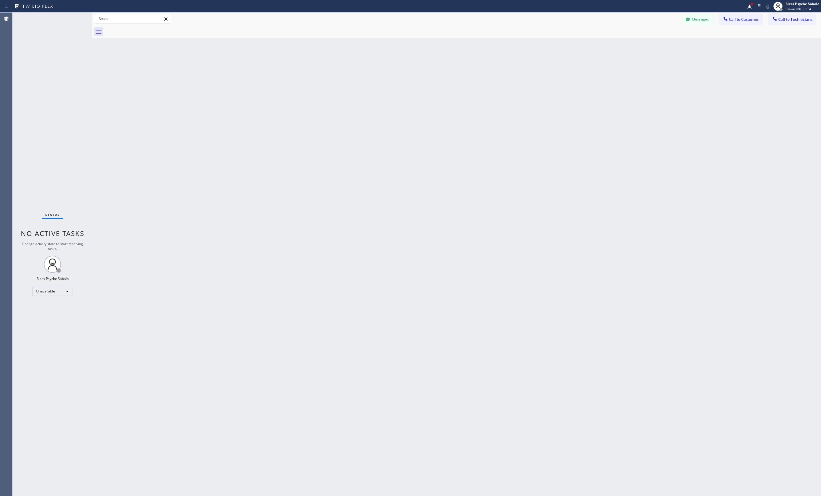
drag, startPoint x: 192, startPoint y: 64, endPoint x: 552, endPoint y: 40, distance: 360.7
click at [196, 64] on div "Back to Dashboard Change Sender ID Customers Technicians AM [PERSON_NAME] [DATE…" at bounding box center [456, 255] width 729 height 484
click at [299, 23] on button "Messages" at bounding box center [697, 19] width 31 height 11
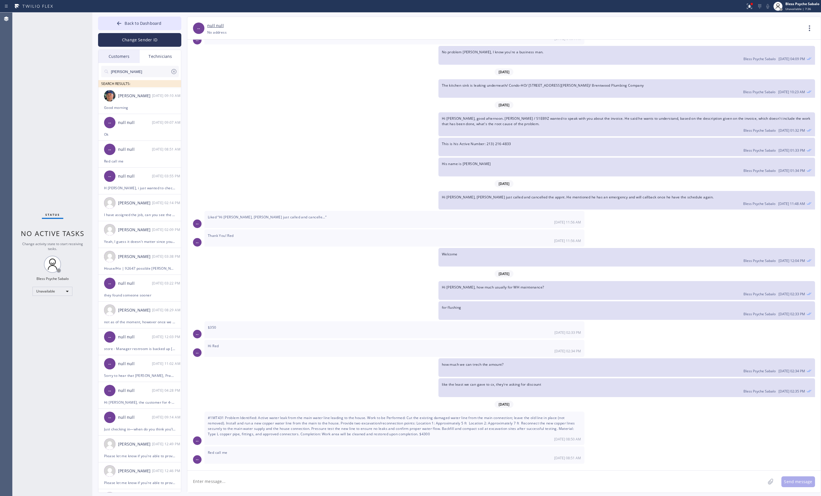
drag, startPoint x: 324, startPoint y: 182, endPoint x: 291, endPoint y: 153, distance: 44.0
click at [299, 182] on div "[DATE]" at bounding box center [504, 184] width 634 height 12
click at [160, 54] on div "Technicians" at bounding box center [160, 56] width 41 height 13
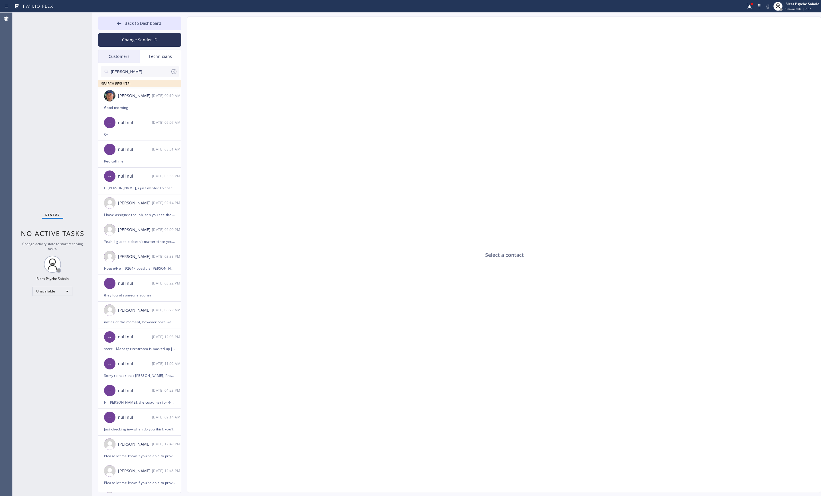
click at [159, 57] on div "Technicians" at bounding box center [160, 56] width 41 height 13
drag, startPoint x: 185, startPoint y: 95, endPoint x: 167, endPoint y: 76, distance: 26.6
click at [176, 86] on div "Back to Dashboard Change Sender ID Customers Technicians AM [PERSON_NAME] [DATE…" at bounding box center [456, 255] width 729 height 484
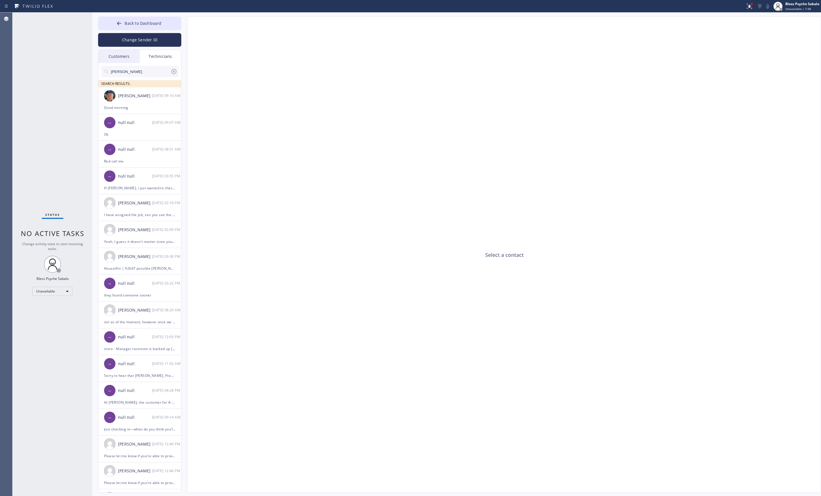
click at [174, 74] on icon at bounding box center [173, 71] width 5 height 5
click at [171, 74] on input "text" at bounding box center [140, 71] width 60 height 11
drag, startPoint x: 174, startPoint y: 74, endPoint x: 138, endPoint y: 64, distance: 37.3
click at [168, 72] on input "text" at bounding box center [144, 71] width 68 height 11
click at [125, 56] on div "Customers" at bounding box center [118, 56] width 41 height 13
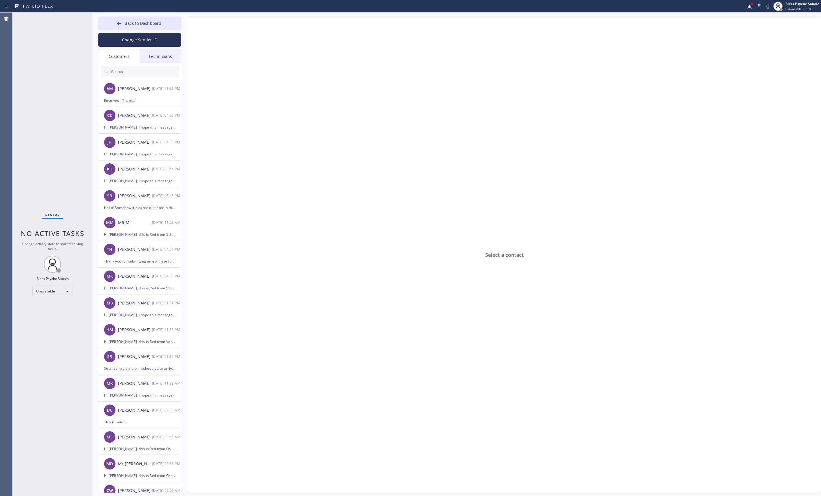
click at [149, 60] on div "Technicians" at bounding box center [160, 56] width 41 height 13
click at [216, 129] on div "Select a contact" at bounding box center [504, 255] width 634 height 476
click at [154, 61] on div "Technicians" at bounding box center [160, 56] width 41 height 13
click at [151, 72] on input "text" at bounding box center [144, 71] width 68 height 11
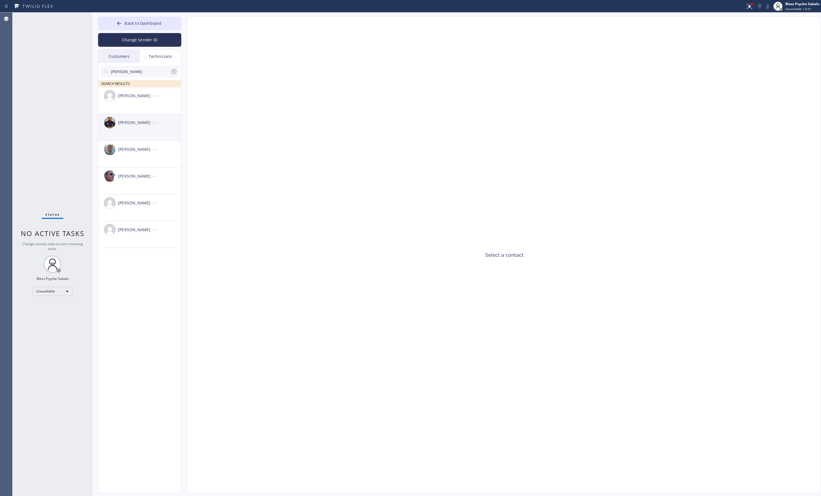
type input "sam"
click at [140, 125] on div "Samuel Contreras" at bounding box center [135, 122] width 34 height 7
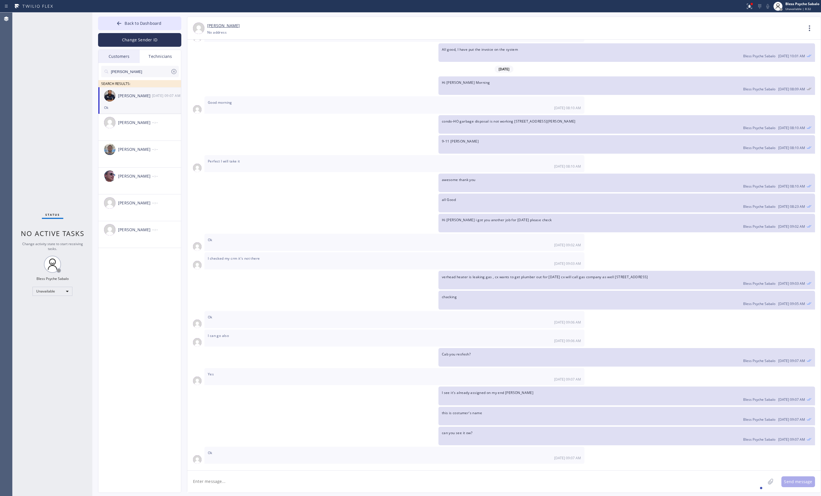
click at [294, 227] on textarea at bounding box center [476, 482] width 578 height 22
click at [293, 227] on div "Hi Sam, I have assigned the second job, Hi Sam, I have assigned the second job,…" at bounding box center [504, 481] width 634 height 22
click at [292, 227] on textarea "Hi Sam, I have assigned the second job," at bounding box center [481, 482] width 589 height 22
type textarea "Hi Sam, I have assigned the second job for water heater"
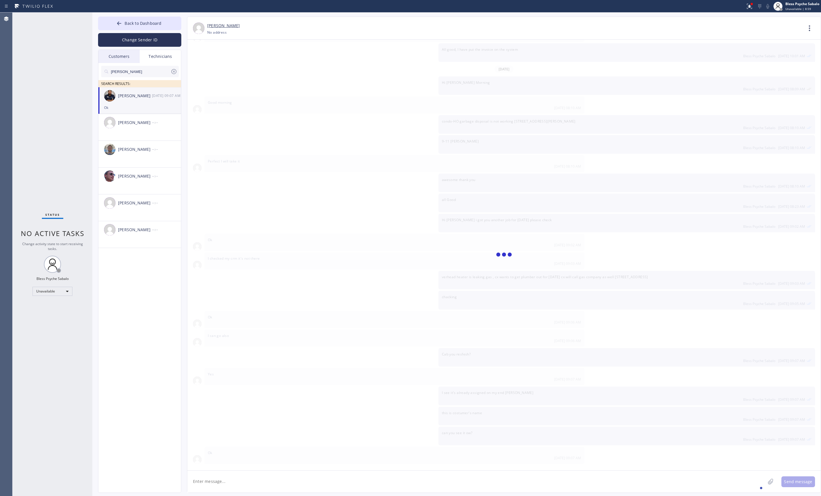
scroll to position [3481, 0]
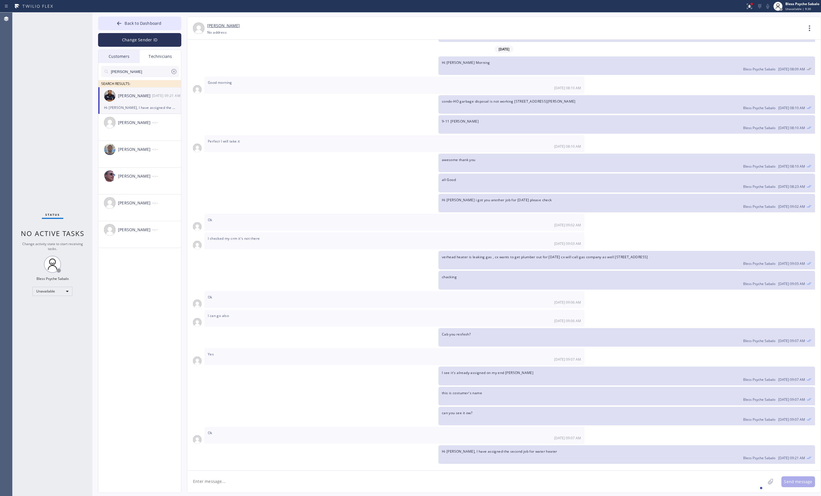
click at [173, 72] on icon at bounding box center [173, 71] width 5 height 5
click at [171, 72] on input "text" at bounding box center [140, 71] width 60 height 11
click at [121, 54] on div "Customers" at bounding box center [118, 56] width 41 height 13
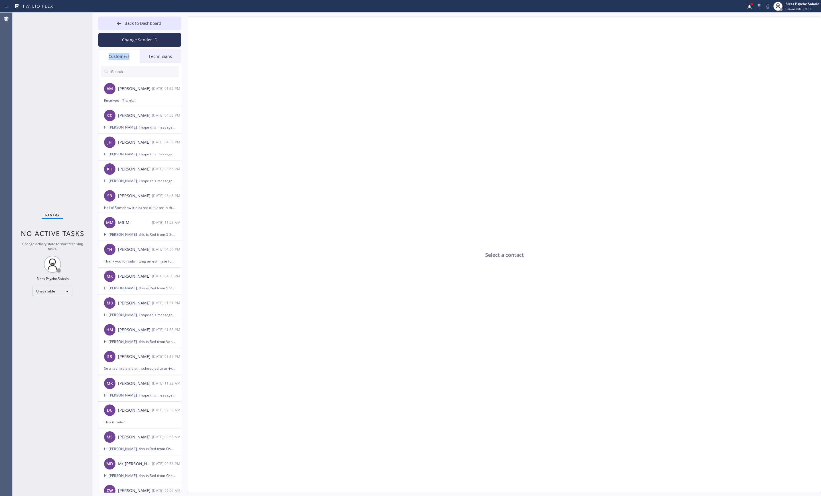
click at [121, 54] on div "Customers" at bounding box center [118, 56] width 41 height 13
drag, startPoint x: 121, startPoint y: 54, endPoint x: 143, endPoint y: 56, distance: 22.4
click at [121, 54] on div "Customers" at bounding box center [118, 56] width 41 height 13
click at [148, 55] on div "Technicians" at bounding box center [160, 56] width 41 height 13
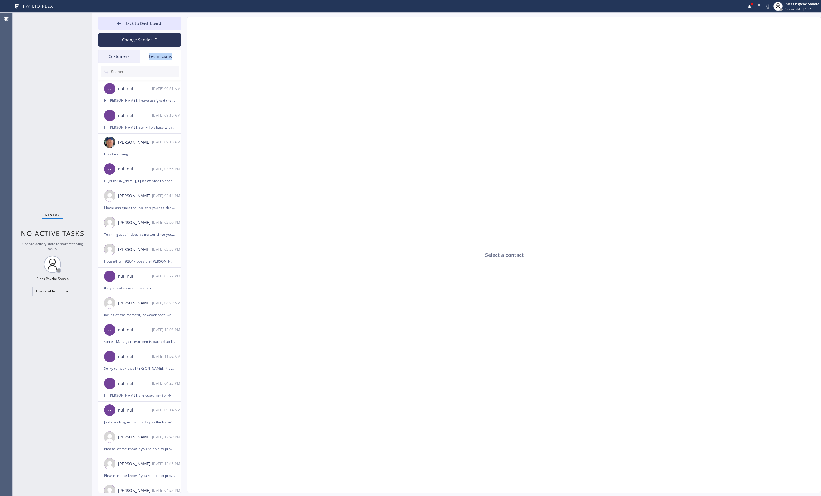
click at [152, 54] on div "Technicians" at bounding box center [160, 56] width 41 height 13
drag, startPoint x: 137, startPoint y: 149, endPoint x: 145, endPoint y: 150, distance: 8.4
click at [137, 149] on div "Nikolai Suvorov 08/22 09:10 AM" at bounding box center [139, 142] width 83 height 17
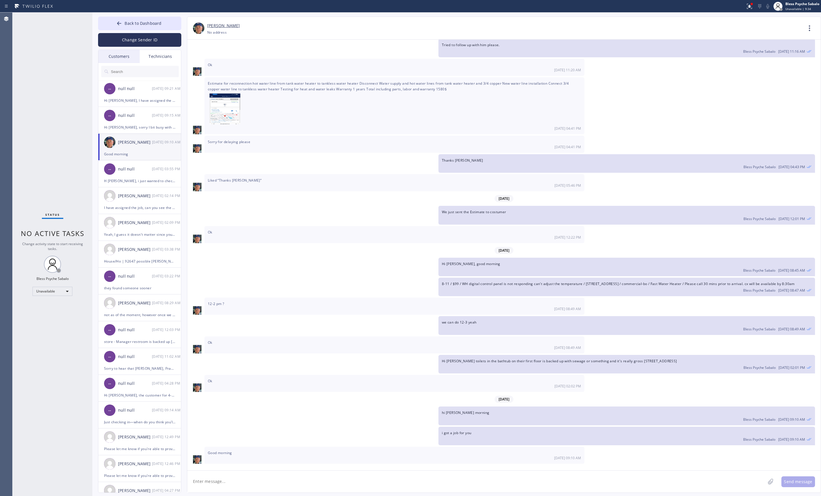
click at [299, 227] on textarea at bounding box center [476, 482] width 578 height 22
click at [233, 227] on textarea at bounding box center [476, 482] width 578 height 22
type textarea "g"
paste textarea "unclogged the drain in the sink and the toilet keeps running / House-HO / [STRE…"
type textarea "unclogged the drain in the sink and the toilet keeps running / House-HO / [STRE…"
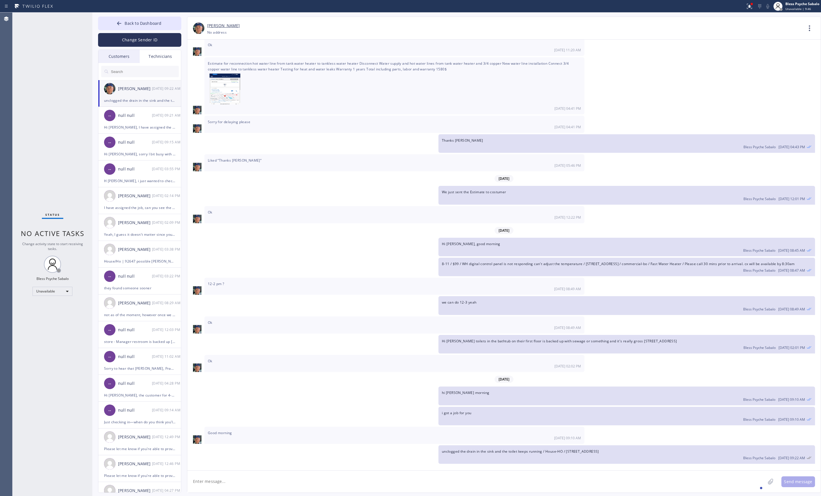
scroll to position [4725, 0]
type textarea "T"
type textarea "t"
type textarea "that's for 4-6pm"
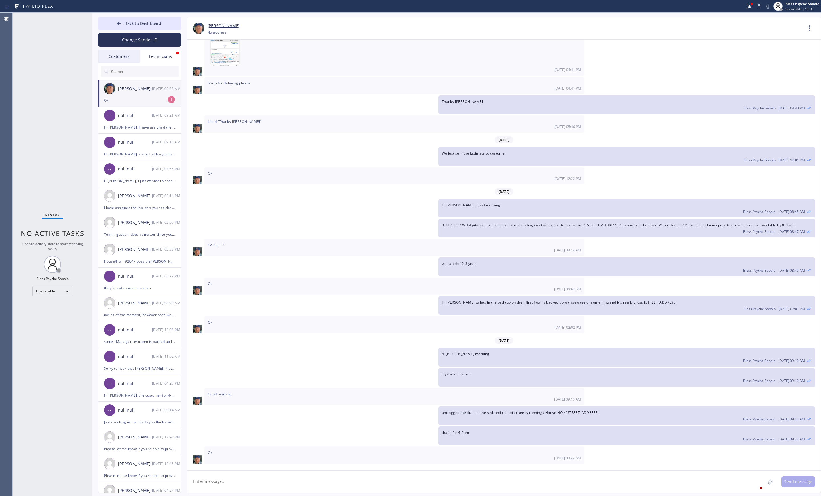
scroll to position [4764, 0]
click at [139, 101] on div "Ok" at bounding box center [139, 100] width 71 height 7
click at [251, 227] on textarea at bounding box center [476, 482] width 578 height 22
type textarea "N"
type textarea "Thanks [PERSON_NAME]"
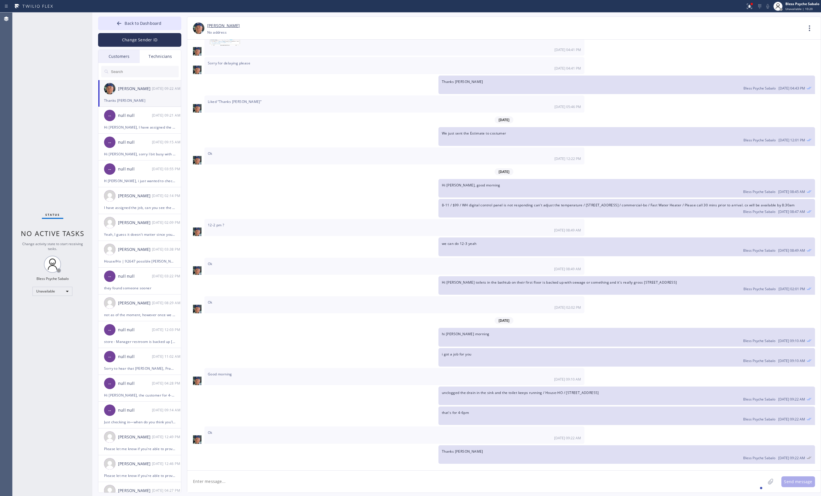
scroll to position [4783, 0]
click at [230, 227] on textarea at bounding box center [476, 482] width 578 height 22
type textarea "All good"
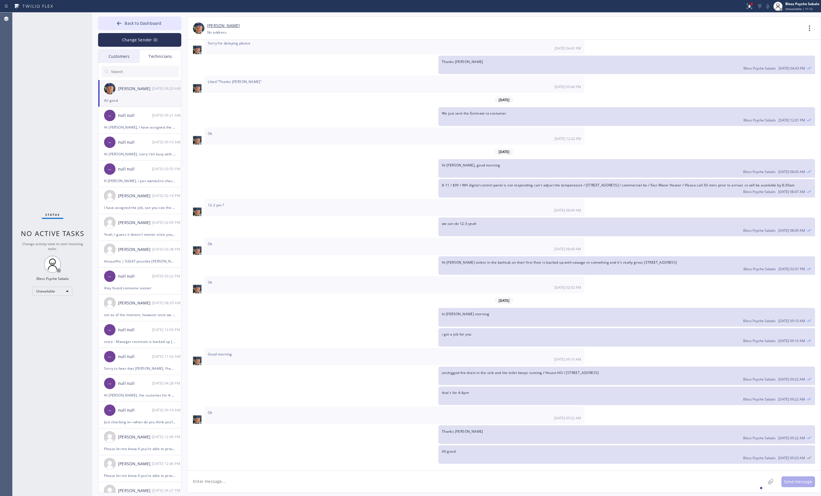
scroll to position [4803, 0]
click at [138, 118] on div "null null" at bounding box center [135, 115] width 34 height 7
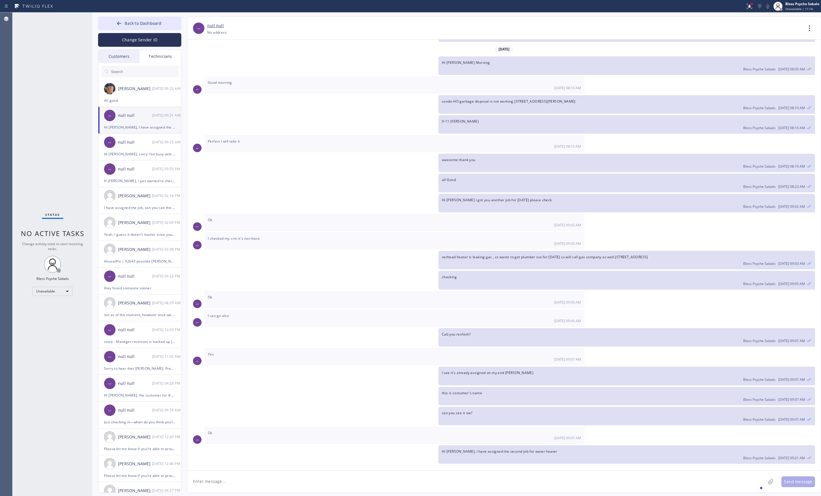
scroll to position [3481, 0]
click at [299, 227] on textarea at bounding box center [476, 482] width 578 height 22
drag, startPoint x: 568, startPoint y: 90, endPoint x: 648, endPoint y: 84, distance: 80.0
click at [299, 87] on div "-- Good morning 08/22 08:10 AM" at bounding box center [504, 84] width 634 height 17
click at [299, 32] on icon at bounding box center [810, 28] width 14 height 14
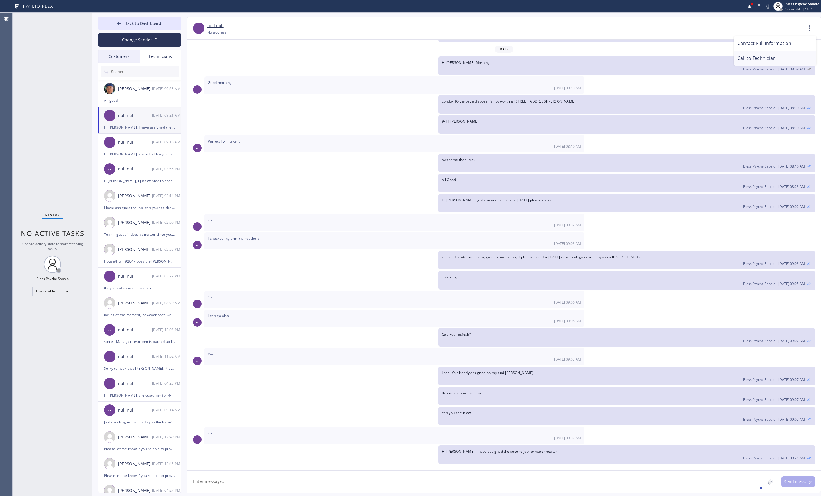
click at [299, 58] on li "Call to Technician" at bounding box center [775, 58] width 83 height 15
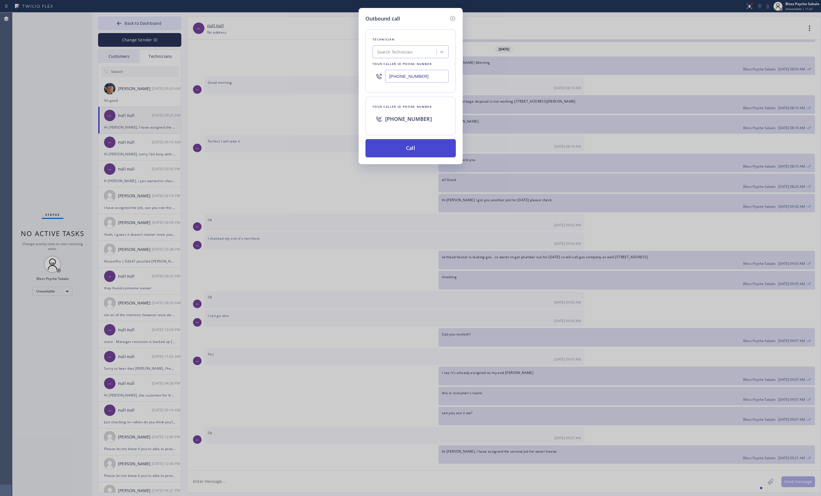
click at [299, 151] on button "Call" at bounding box center [411, 148] width 90 height 18
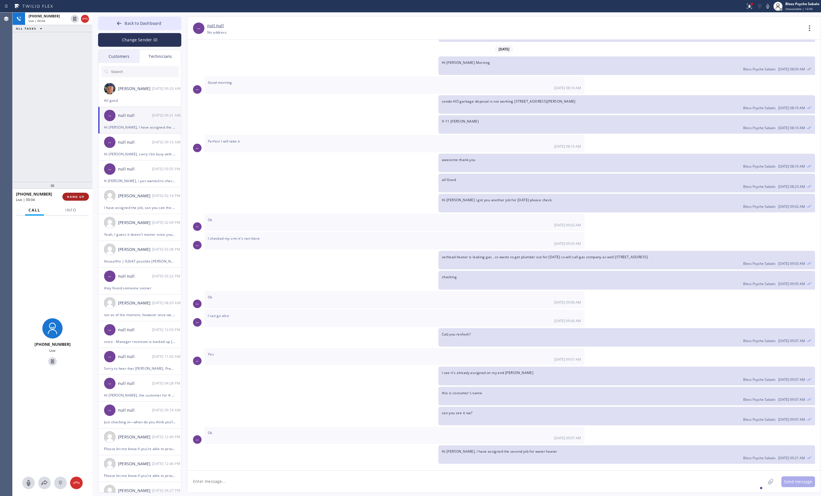
click at [74, 199] on button "HANG UP" at bounding box center [75, 197] width 27 height 8
click at [65, 166] on div "+13103676750 Live | 00:05 ALL TASKS ALL TASKS ACTIVE TASKS TASKS IN WRAP UP" at bounding box center [53, 97] width 80 height 169
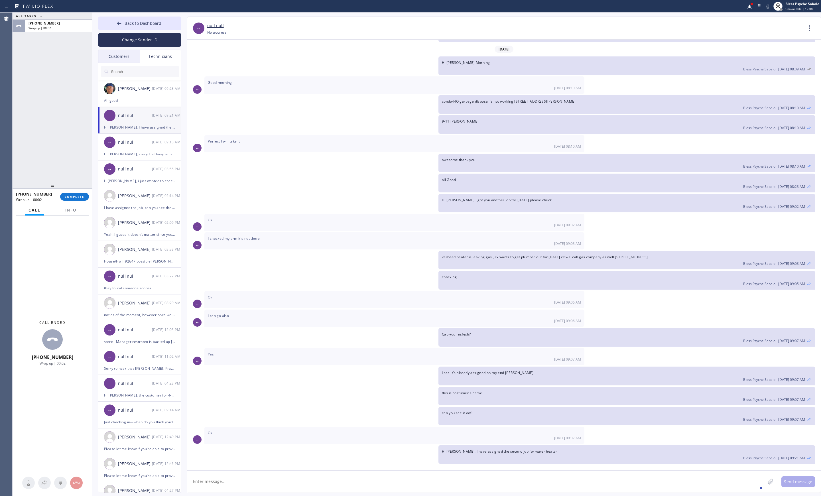
click at [139, 129] on div "Hi Sam, I have assigned the second job for water heater" at bounding box center [139, 127] width 71 height 7
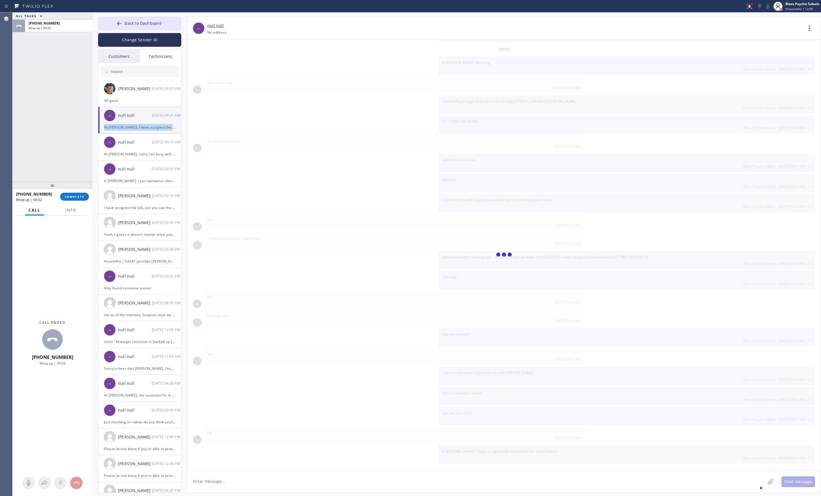
click at [139, 129] on div "Hi Sam, I have assigned the second job for water heater" at bounding box center [139, 127] width 71 height 7
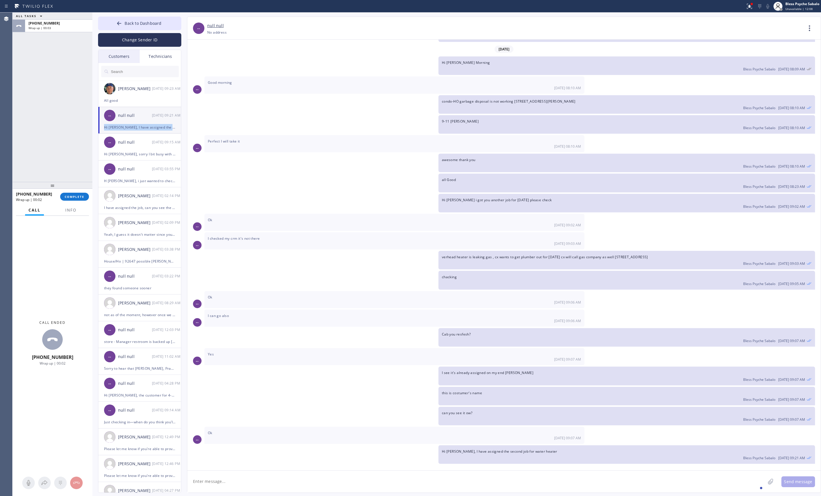
click at [139, 129] on div "Hi Sam, I have assigned the second job for water heater" at bounding box center [139, 127] width 71 height 7
click at [143, 127] on div "Hi Sam, I have assigned the second job for water heater" at bounding box center [139, 127] width 71 height 7
click at [299, 25] on icon at bounding box center [810, 28] width 14 height 14
click at [299, 58] on li "Call to Technician" at bounding box center [775, 58] width 83 height 15
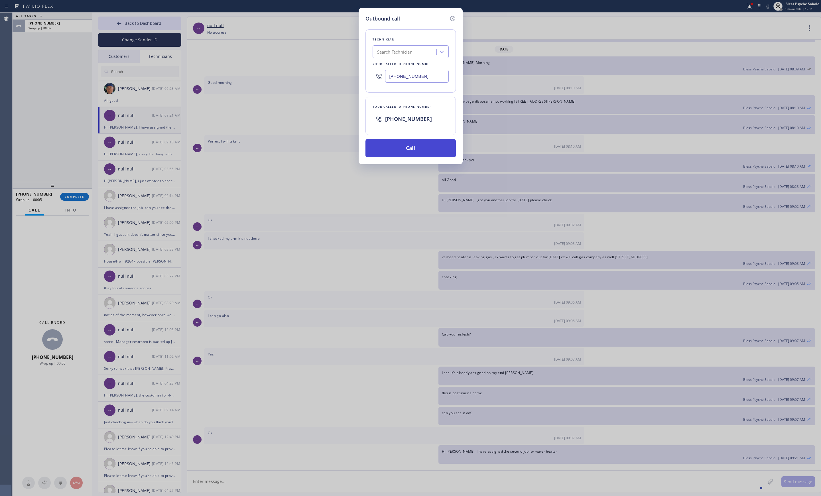
click at [299, 144] on button "Call" at bounding box center [411, 148] width 90 height 18
click at [299, 208] on div "Outbound call Technician Search Technician Your caller id phone number (310) 36…" at bounding box center [410, 248] width 821 height 496
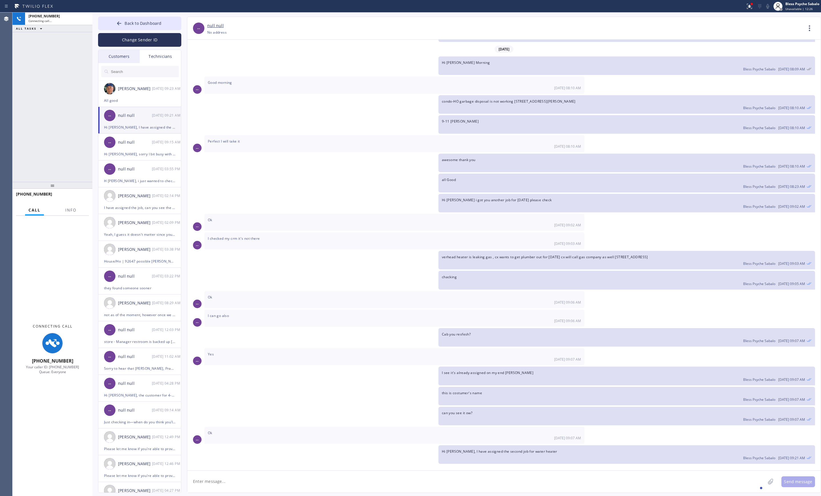
click at [206, 227] on textarea at bounding box center [476, 482] width 578 height 22
type textarea "Hi Sam, I just wanted to check if"
click at [66, 227] on div "+13103676750 Live" at bounding box center [53, 343] width 80 height 254
click at [82, 196] on span "HANG UP" at bounding box center [75, 197] width 17 height 4
click at [78, 197] on span "COMPLETE" at bounding box center [75, 197] width 20 height 4
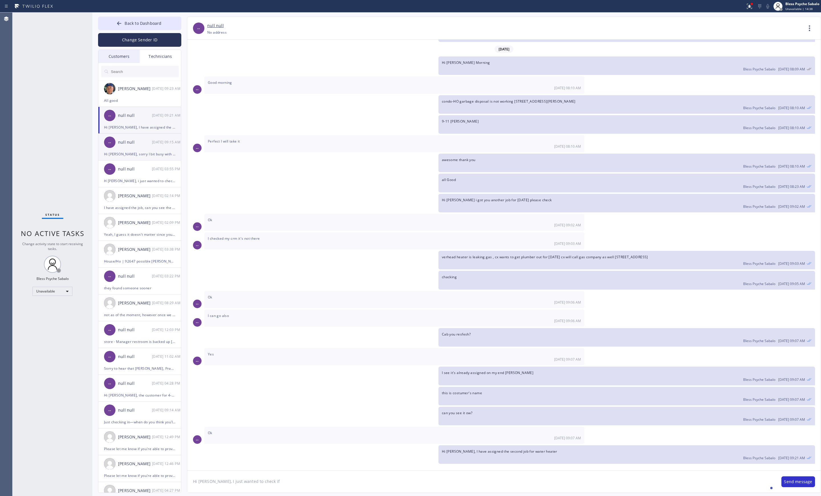
click at [150, 148] on div "-- null null 08/22 09:15 AM" at bounding box center [139, 142] width 83 height 17
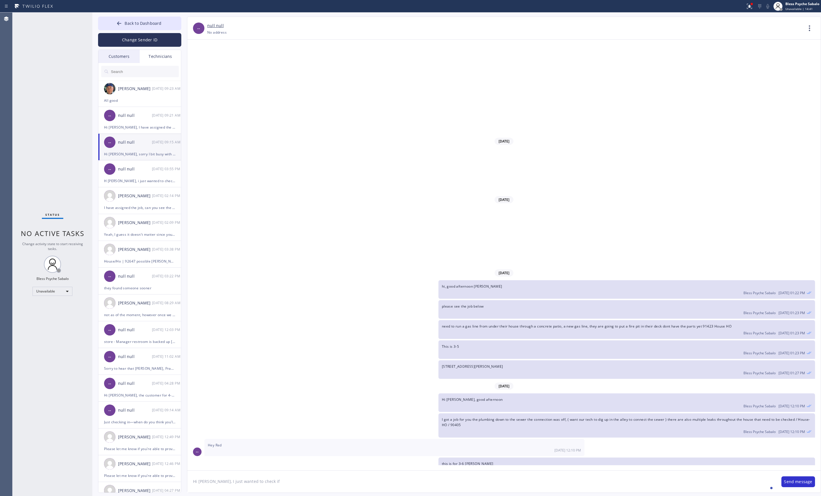
scroll to position [4941, 0]
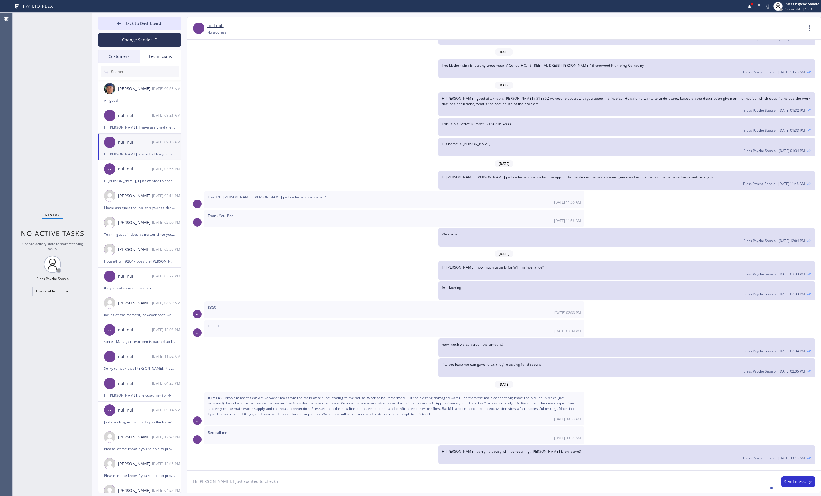
click at [214, 227] on div "#1MT431 Problem Identified: Active water leak from the main water line leading …" at bounding box center [394, 409] width 380 height 34
click at [215, 227] on div "#1MT431 Problem Identified: Active water leak from the main water line leading …" at bounding box center [394, 409] width 380 height 34
click at [217, 227] on span "#1MT431 Problem Identified: Active water leak from the main water line leading …" at bounding box center [391, 405] width 367 height 21
drag, startPoint x: 224, startPoint y: 397, endPoint x: 202, endPoint y: 396, distance: 21.7
click at [202, 227] on div "-- #1MT431 Problem Identified: Active water leak from the main water line leadi…" at bounding box center [504, 409] width 634 height 34
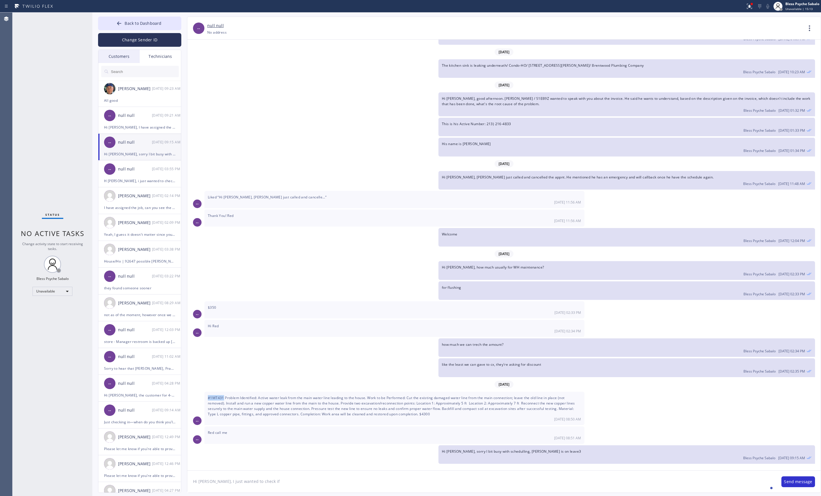
copy div "#1MT431"
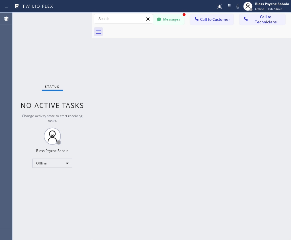
click at [167, 19] on button "Messages" at bounding box center [168, 19] width 31 height 11
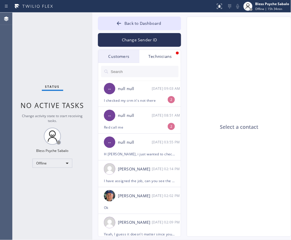
click at [223, 90] on div "Select a contact" at bounding box center [239, 127] width 105 height 220
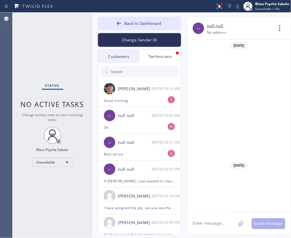
scroll to position [8496, 0]
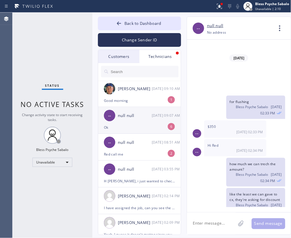
click at [143, 119] on div "-- null null 08/22 09:07 AM" at bounding box center [139, 115] width 83 height 17
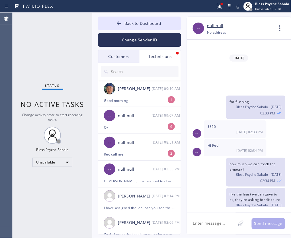
click at [145, 147] on div "-- null null 08/22 08:51 AM" at bounding box center [139, 142] width 83 height 17
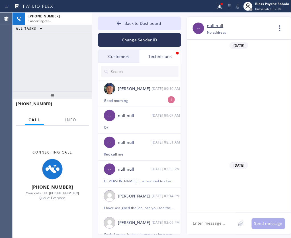
click at [220, 226] on textarea at bounding box center [211, 223] width 49 height 22
click at [220, 223] on textarea at bounding box center [211, 223] width 49 height 22
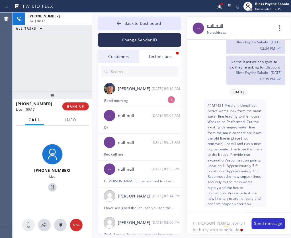
drag, startPoint x: 254, startPoint y: 186, endPoint x: 251, endPoint y: 211, distance: 25.3
click at [254, 186] on div "#1MT431 Problem Identified: Active water leak from the main water line leading …" at bounding box center [235, 178] width 62 height 159
click at [236, 231] on textarea "Hi Hovik, sorry I bit busy with schedulling" at bounding box center [216, 223] width 59 height 22
click at [71, 110] on button "HANG UP" at bounding box center [75, 106] width 27 height 8
drag, startPoint x: 66, startPoint y: 91, endPoint x: 266, endPoint y: 188, distance: 222.4
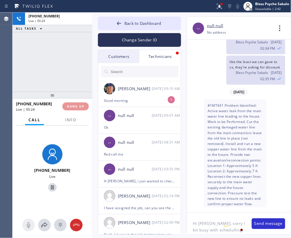
click at [67, 92] on div at bounding box center [53, 95] width 80 height 7
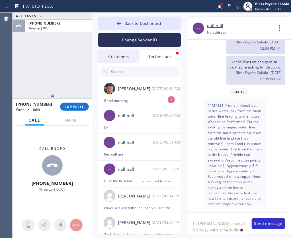
click at [247, 231] on div "Hi Hovik, sorry I bit busy with schedulling, Alex is on Hi Hovik, sorry I bit b…" at bounding box center [239, 223] width 104 height 22
click at [246, 231] on div "Hi Hovik, sorry I bit busy with schedulling, Alex is on Hi Hovik, sorry I bit b…" at bounding box center [239, 223] width 104 height 22
click at [244, 229] on textarea "Hi Hovik, sorry I bit busy with schedulling, Alex is on" at bounding box center [216, 223] width 59 height 22
type textarea "Hi [PERSON_NAME], sorry I bit busy with schedulling, [PERSON_NAME] is on leave3"
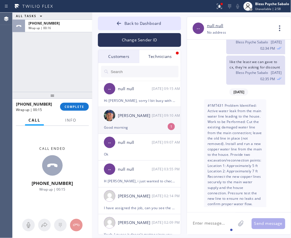
scroll to position [8659, 0]
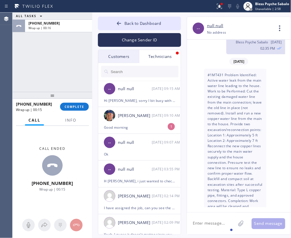
click at [132, 120] on div "Nikolai Suvorov 08/22 09:10 AM" at bounding box center [139, 115] width 83 height 17
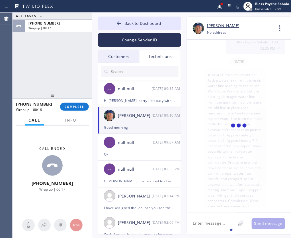
click at [85, 106] on button "COMPLETE" at bounding box center [74, 107] width 29 height 8
click at [79, 67] on div "ALL TASKS ALL TASKS ACTIVE TASKS TASKS IN WRAP UP +18189669606 Wrap up | 00:17" at bounding box center [53, 52] width 80 height 79
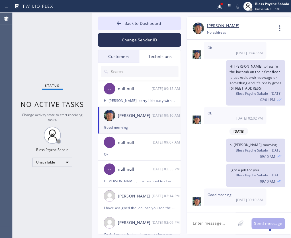
scroll to position [6031, 0]
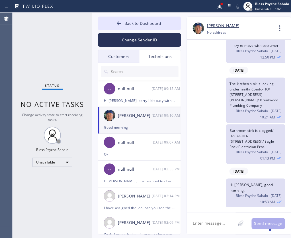
click at [64, 77] on div "Status No active tasks Change activity state to start receiving tasks. Bless Ps…" at bounding box center [53, 125] width 80 height 225
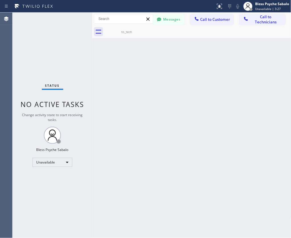
scroll to position [8659, 0]
click at [255, 113] on div "Back to Dashboard Change Sender ID Customers Technicians AM [PERSON_NAME] [DATE…" at bounding box center [191, 125] width 199 height 225
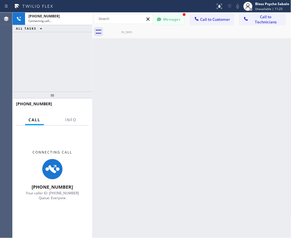
click at [184, 135] on div "Back to Dashboard Change Sender ID Customers Technicians AM [PERSON_NAME] [DATE…" at bounding box center [191, 125] width 199 height 225
click at [165, 19] on button "Messages" at bounding box center [168, 19] width 31 height 11
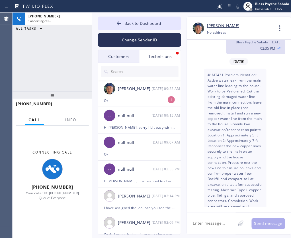
click at [166, 19] on button "Back to Dashboard" at bounding box center [139, 24] width 83 height 14
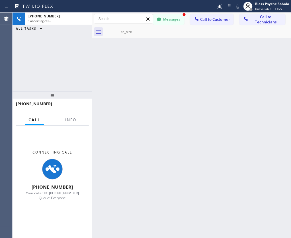
click at [176, 25] on button "Messages" at bounding box center [168, 19] width 31 height 11
click at [176, 20] on button "Back to Dashboard" at bounding box center [139, 24] width 83 height 14
click at [144, 30] on icon at bounding box center [145, 29] width 7 height 7
click at [144, 64] on div "Back to Dashboard Change Sender ID Customers Technicians AM [PERSON_NAME] [DATE…" at bounding box center [191, 125] width 199 height 225
click at [174, 21] on button "Messages" at bounding box center [168, 19] width 31 height 11
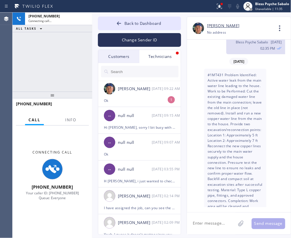
click at [161, 63] on div at bounding box center [139, 71] width 83 height 17
click at [162, 56] on div "Technicians" at bounding box center [160, 56] width 41 height 13
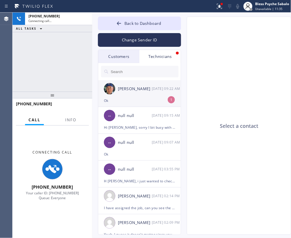
click at [158, 84] on div "[PERSON_NAME] [DATE] 09:22 AM" at bounding box center [139, 88] width 83 height 17
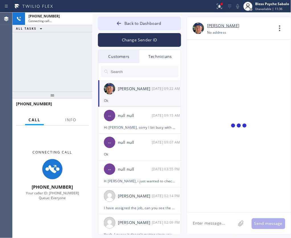
click at [149, 21] on span "Back to Dashboard" at bounding box center [143, 23] width 37 height 5
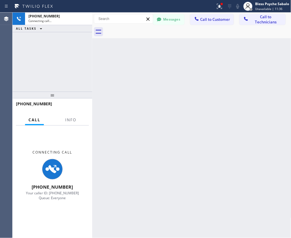
scroll to position [6146, 0]
click at [168, 25] on div at bounding box center [198, 31] width 187 height 13
click at [169, 23] on button "Messages" at bounding box center [168, 19] width 31 height 11
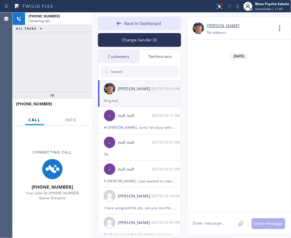
click at [212, 220] on textarea at bounding box center [211, 223] width 49 height 22
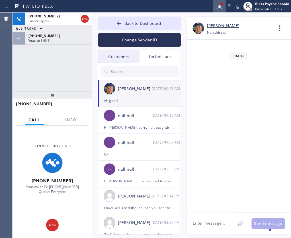
click at [222, 5] on div at bounding box center [222, 4] width 2 height 2
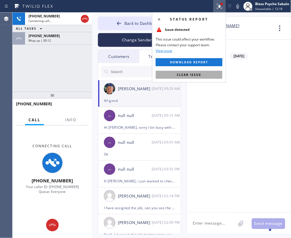
drag, startPoint x: 197, startPoint y: 78, endPoint x: 168, endPoint y: 70, distance: 29.8
click at [197, 78] on button "Clear issue" at bounding box center [189, 75] width 67 height 8
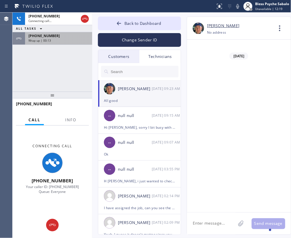
click at [19, 36] on icon at bounding box center [18, 38] width 7 height 7
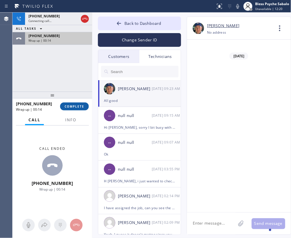
click at [76, 101] on div "[PHONE_NUMBER] Wrap up | 00:14 COMPLETE" at bounding box center [52, 106] width 73 height 15
click at [76, 103] on button "COMPLETE" at bounding box center [74, 106] width 29 height 8
click at [72, 86] on div "[PHONE_NUMBER] Connecting call… ALL TASKS ALL TASKS ACTIVE TASKS TASKS IN WRAP …" at bounding box center [53, 52] width 80 height 79
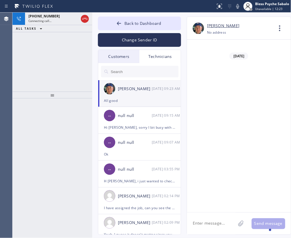
click at [73, 88] on div "[PHONE_NUMBER] Connecting call… ALL TASKS ALL TASKS ACTIVE TASKS TASKS IN WRAP …" at bounding box center [53, 52] width 80 height 79
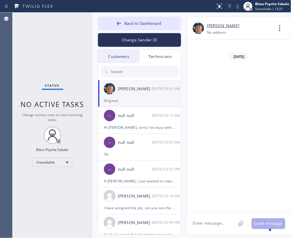
click at [68, 91] on div "Status No active tasks Change activity state to start receiving tasks. Bless Ps…" at bounding box center [53, 125] width 80 height 225
drag, startPoint x: 206, startPoint y: 74, endPoint x: 244, endPoint y: 89, distance: 41.1
click at [156, 21] on span "Back to Dashboard" at bounding box center [143, 23] width 37 height 5
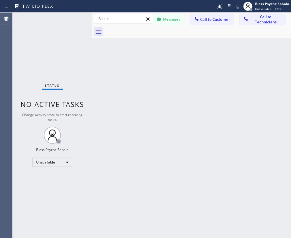
drag, startPoint x: 204, startPoint y: 79, endPoint x: 218, endPoint y: 79, distance: 13.7
click at [204, 79] on div "Back to Dashboard Change Sender ID Customers Technicians AM [PERSON_NAME] [DATE…" at bounding box center [191, 125] width 199 height 225
drag, startPoint x: 261, startPoint y: 67, endPoint x: 263, endPoint y: 66, distance: 3.1
click at [261, 67] on div "Back to Dashboard Change Sender ID Customers Technicians AM [PERSON_NAME] [DATE…" at bounding box center [191, 125] width 199 height 225
click at [240, 31] on div at bounding box center [198, 31] width 187 height 13
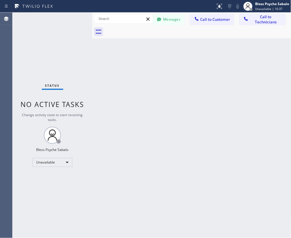
drag, startPoint x: 212, startPoint y: 127, endPoint x: 288, endPoint y: 123, distance: 76.5
click at [212, 127] on div "Back to Dashboard Change Sender ID Customers Technicians AM [PERSON_NAME] [DATE…" at bounding box center [191, 125] width 199 height 225
click at [213, 119] on div "Back to Dashboard Change Sender ID Customers Technicians AM [PERSON_NAME] [DATE…" at bounding box center [191, 125] width 199 height 225
click at [225, 124] on div "Back to Dashboard Change Sender ID Customers Technicians AM [PERSON_NAME] [DATE…" at bounding box center [191, 125] width 199 height 225
click at [165, 19] on button "Messages" at bounding box center [168, 19] width 31 height 11
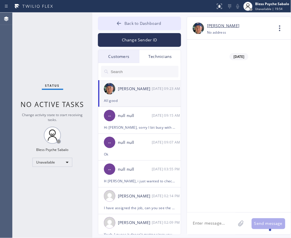
click at [130, 26] on button "Back to Dashboard" at bounding box center [139, 24] width 83 height 14
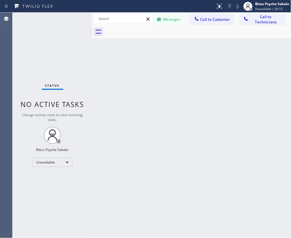
drag, startPoint x: 104, startPoint y: 143, endPoint x: 119, endPoint y: 129, distance: 20.0
click at [106, 141] on div "Back to Dashboard Change Sender ID Customers Technicians AM [PERSON_NAME] [DATE…" at bounding box center [191, 125] width 199 height 225
click at [163, 51] on div "Back to Dashboard Change Sender ID Customers Technicians AM [PERSON_NAME] [DATE…" at bounding box center [191, 125] width 199 height 225
